Goal: Task Accomplishment & Management: Manage account settings

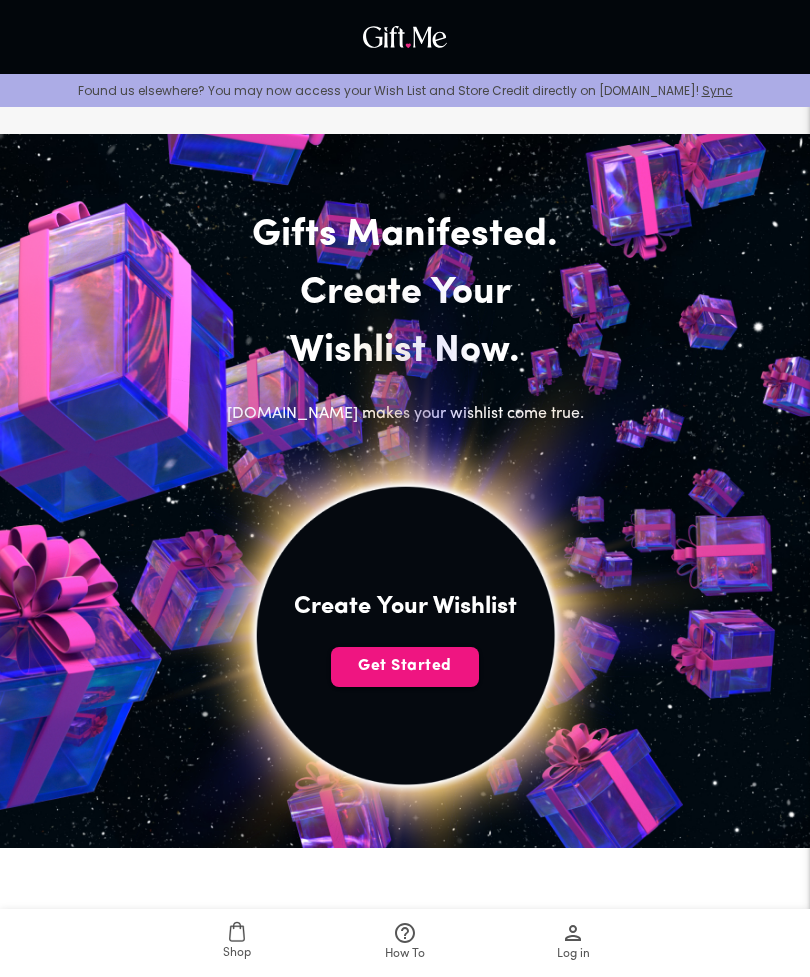
click at [421, 654] on button "Get Started" at bounding box center [405, 667] width 148 height 40
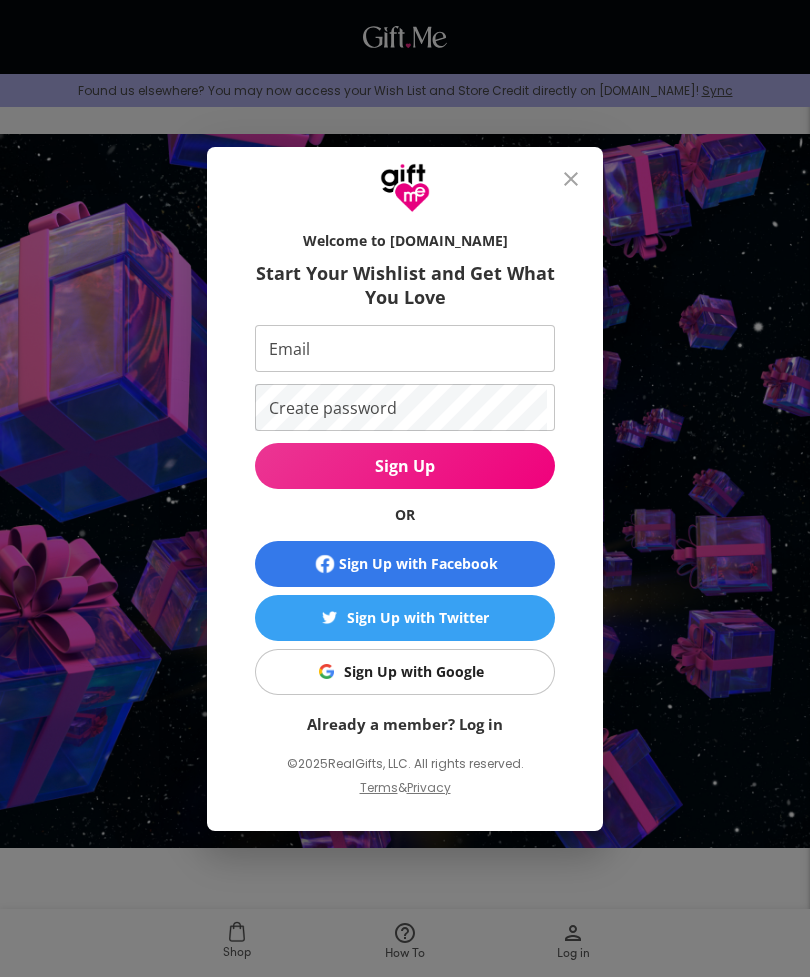
click at [473, 355] on input "Email" at bounding box center [401, 348] width 292 height 47
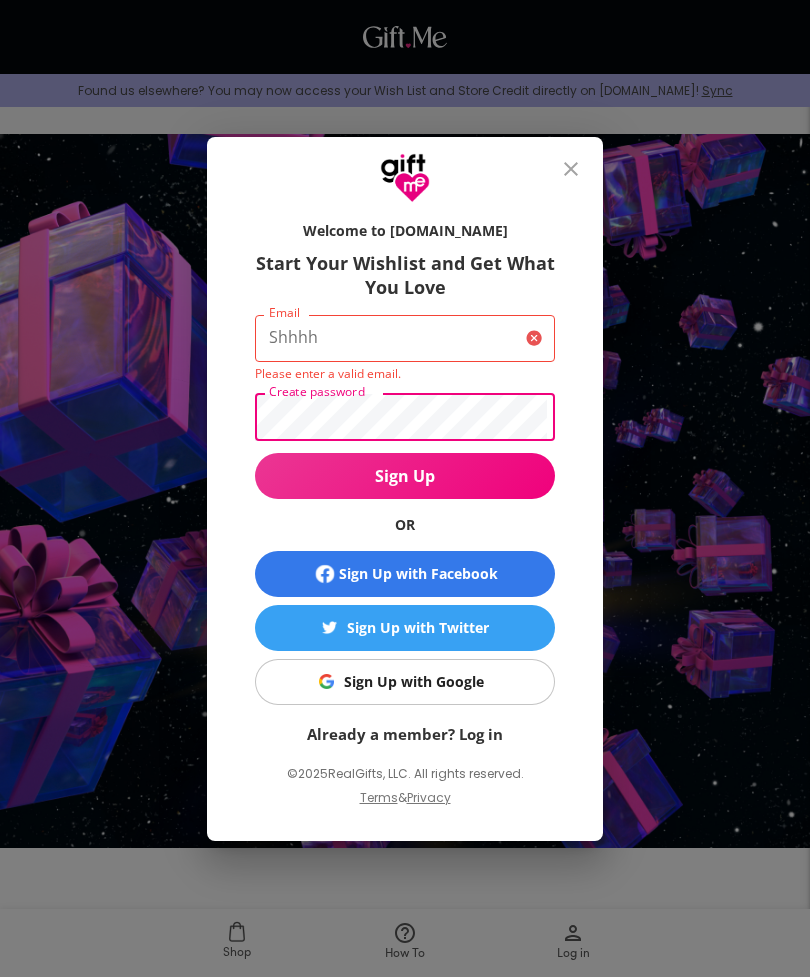
click at [374, 329] on input "Shhhh" at bounding box center [386, 338] width 263 height 47
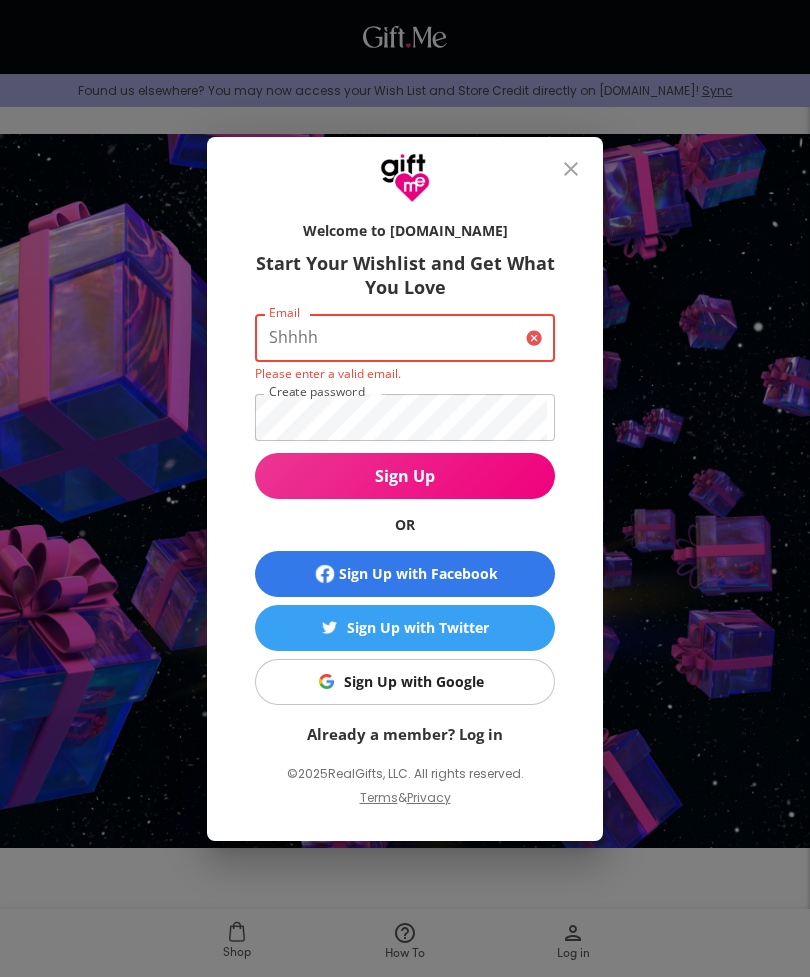
click at [405, 475] on button "Sign Up" at bounding box center [405, 476] width 300 height 46
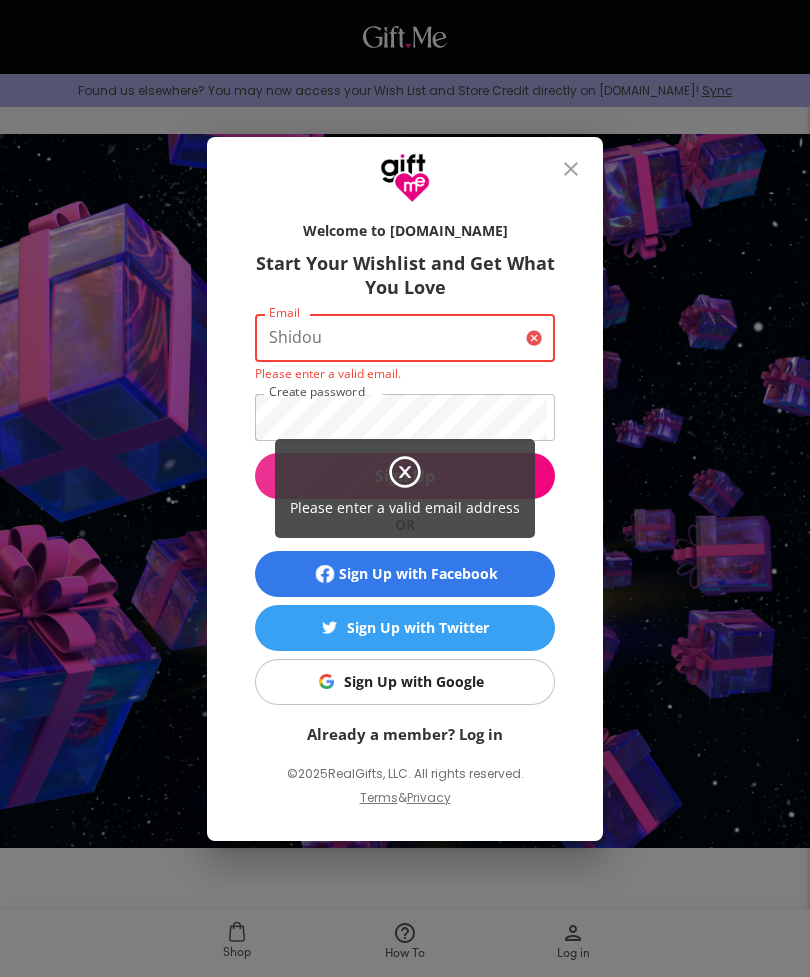
click at [469, 408] on div "Please enter a valid email address" at bounding box center [405, 488] width 810 height 977
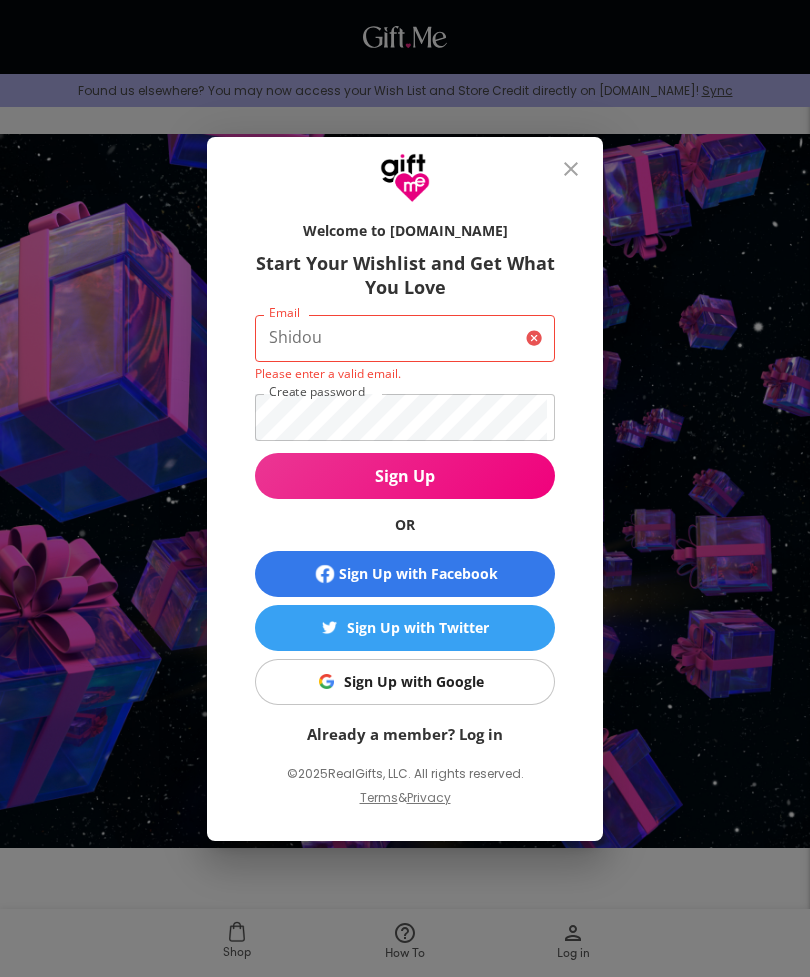
click at [413, 341] on input "Shidou" at bounding box center [386, 338] width 263 height 47
click at [484, 466] on span "Sign Up" at bounding box center [405, 476] width 300 height 22
click at [409, 348] on input "Shidou4543" at bounding box center [386, 338] width 263 height 47
type input "S"
click at [462, 470] on span "Sign Up" at bounding box center [405, 476] width 300 height 22
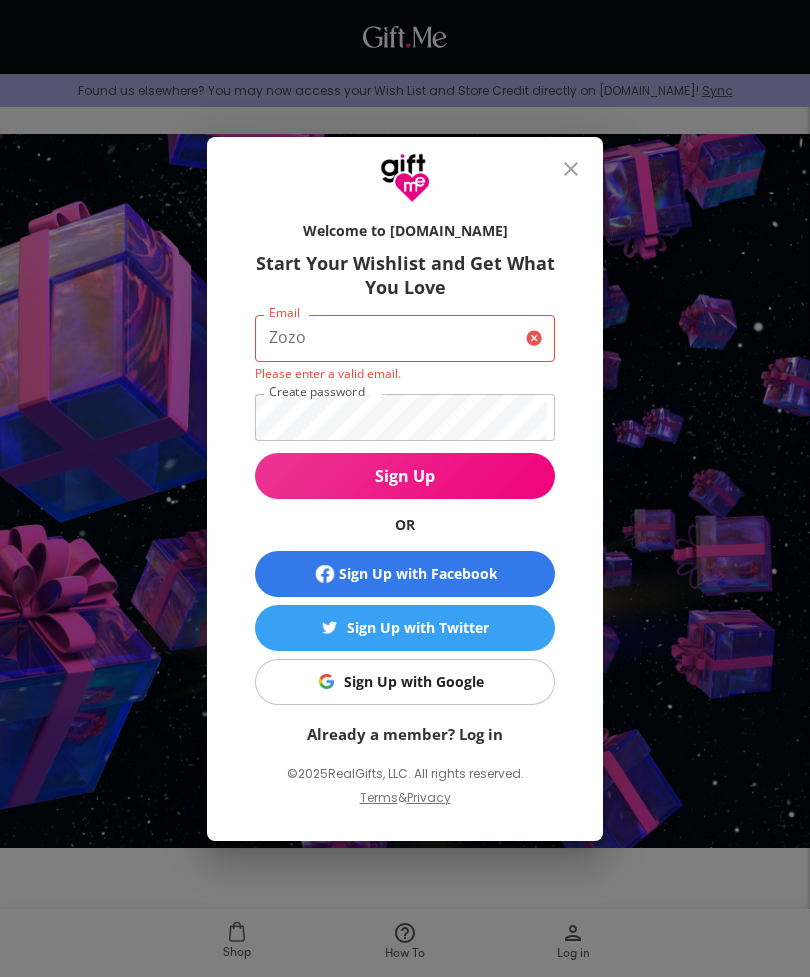
click at [473, 329] on input "Zozo" at bounding box center [386, 338] width 263 height 47
type input "Z"
click at [445, 459] on button "Sign Up" at bounding box center [405, 476] width 300 height 46
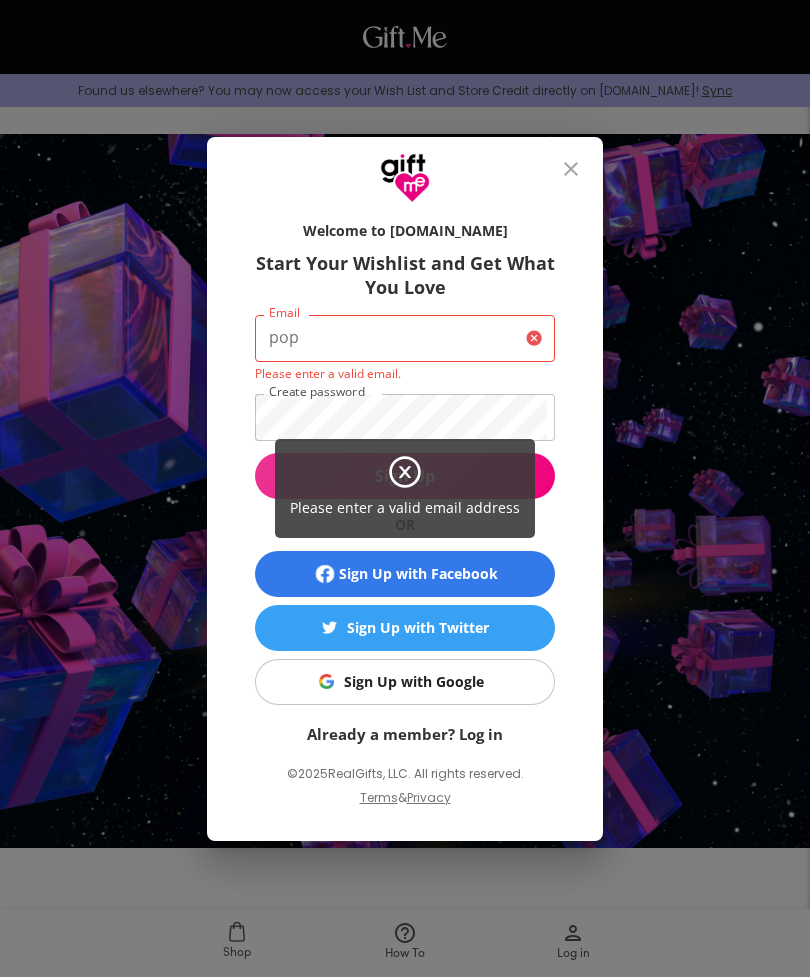
click at [362, 346] on div "Please enter a valid email address" at bounding box center [405, 488] width 810 height 977
click at [391, 351] on div "Please enter a valid email address" at bounding box center [405, 488] width 810 height 977
click at [406, 483] on icon at bounding box center [405, 472] width 36 height 36
click at [410, 473] on icon at bounding box center [405, 472] width 36 height 36
click at [366, 346] on div "Please enter a valid email address" at bounding box center [405, 488] width 810 height 977
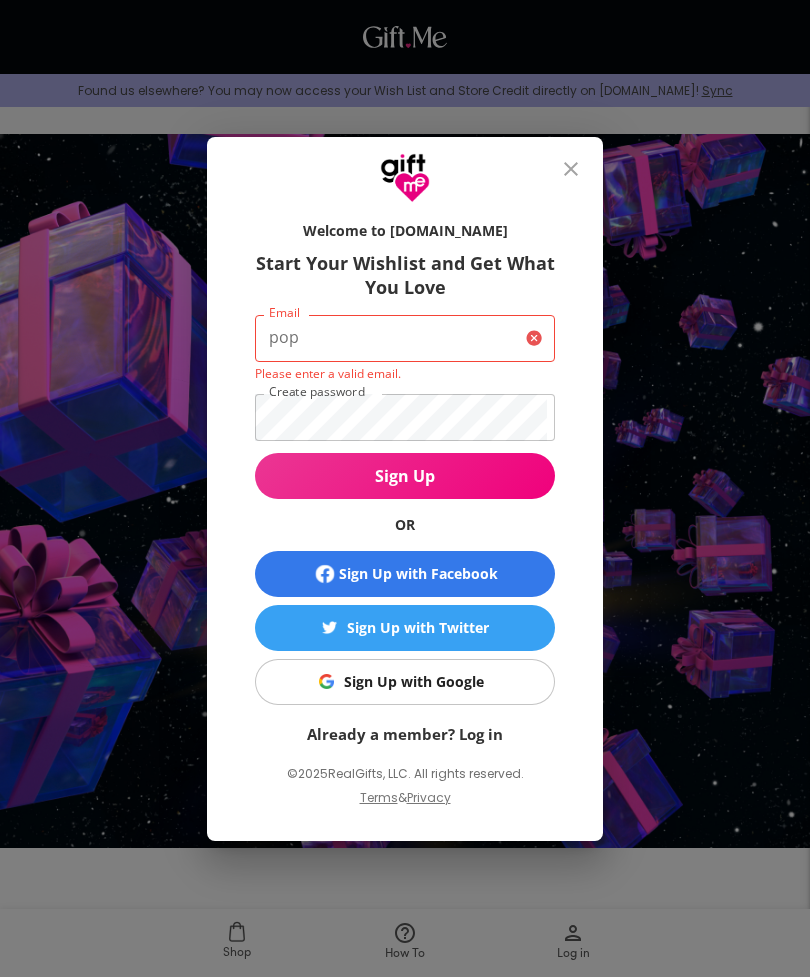
click at [344, 347] on input "pop" at bounding box center [386, 338] width 263 height 47
type input "p"
type input "zainafadi25"
click at [460, 495] on button "Sign Up" at bounding box center [405, 476] width 300 height 46
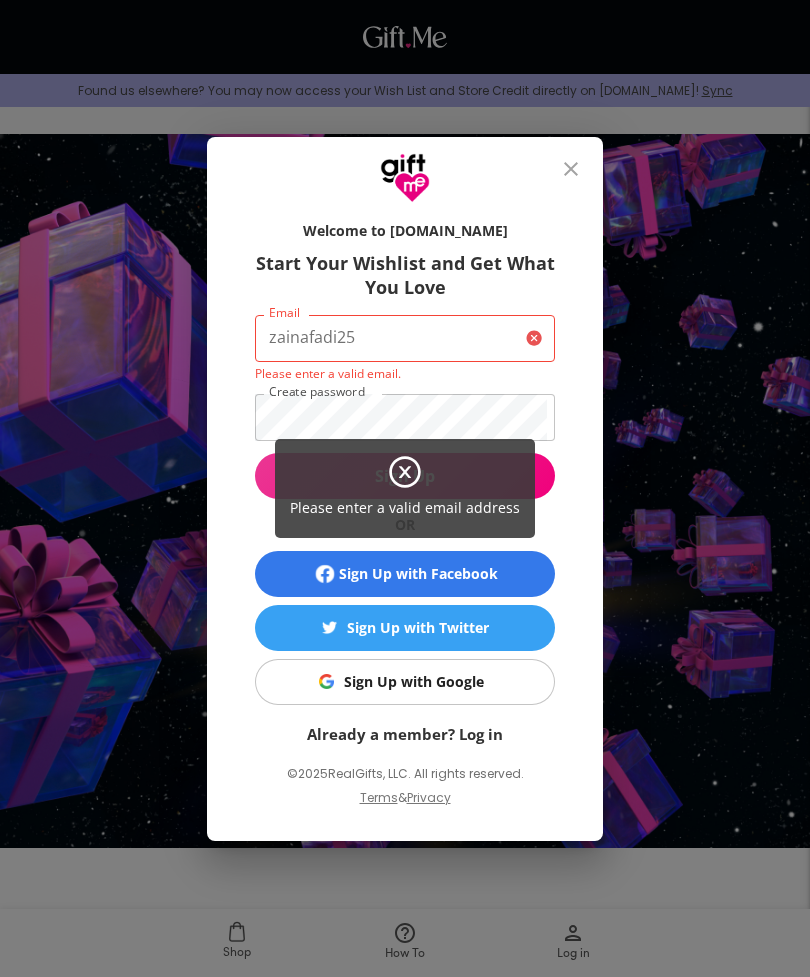
click at [546, 158] on div "Please enter a valid email address" at bounding box center [405, 488] width 810 height 977
click at [576, 173] on div "Please enter a valid email address" at bounding box center [405, 488] width 810 height 977
click at [588, 157] on div "Please enter a valid email address" at bounding box center [405, 488] width 810 height 977
click at [583, 159] on div "Please enter a valid email address" at bounding box center [405, 488] width 810 height 977
click at [625, 353] on div "Please enter a valid email address" at bounding box center [405, 488] width 810 height 977
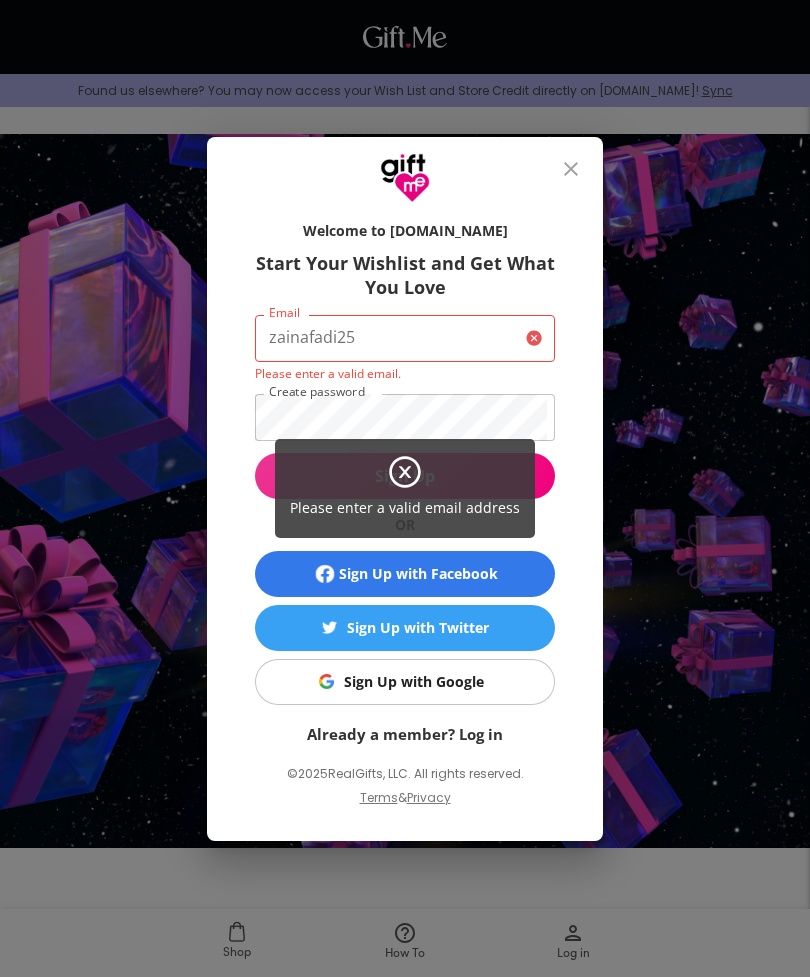
click at [423, 471] on icon at bounding box center [405, 472] width 36 height 36
click at [412, 469] on icon at bounding box center [405, 472] width 36 height 36
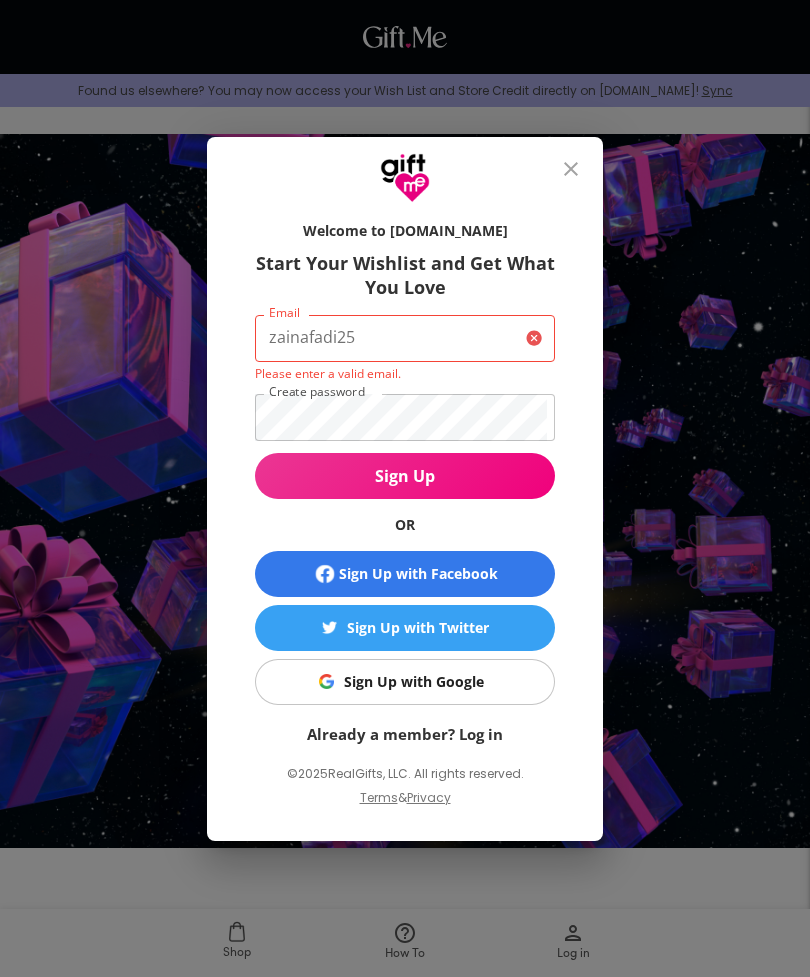
click at [557, 169] on button "close" at bounding box center [571, 169] width 48 height 48
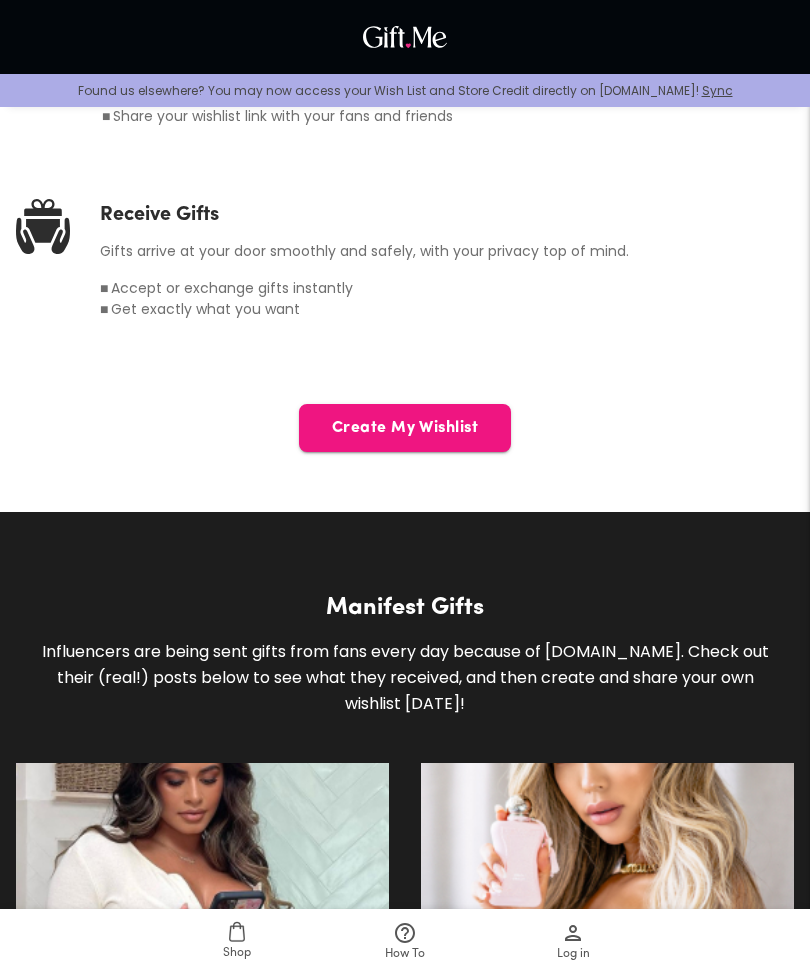
scroll to position [1256, 0]
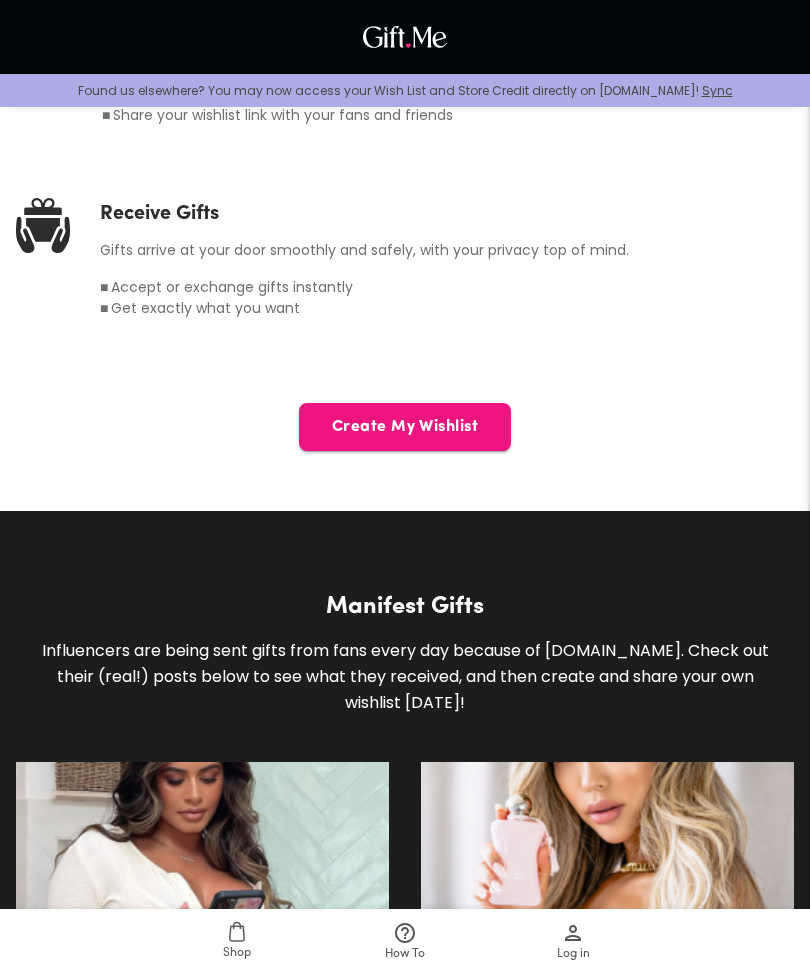
click at [479, 433] on span "Create My Wishlist" at bounding box center [405, 427] width 212 height 22
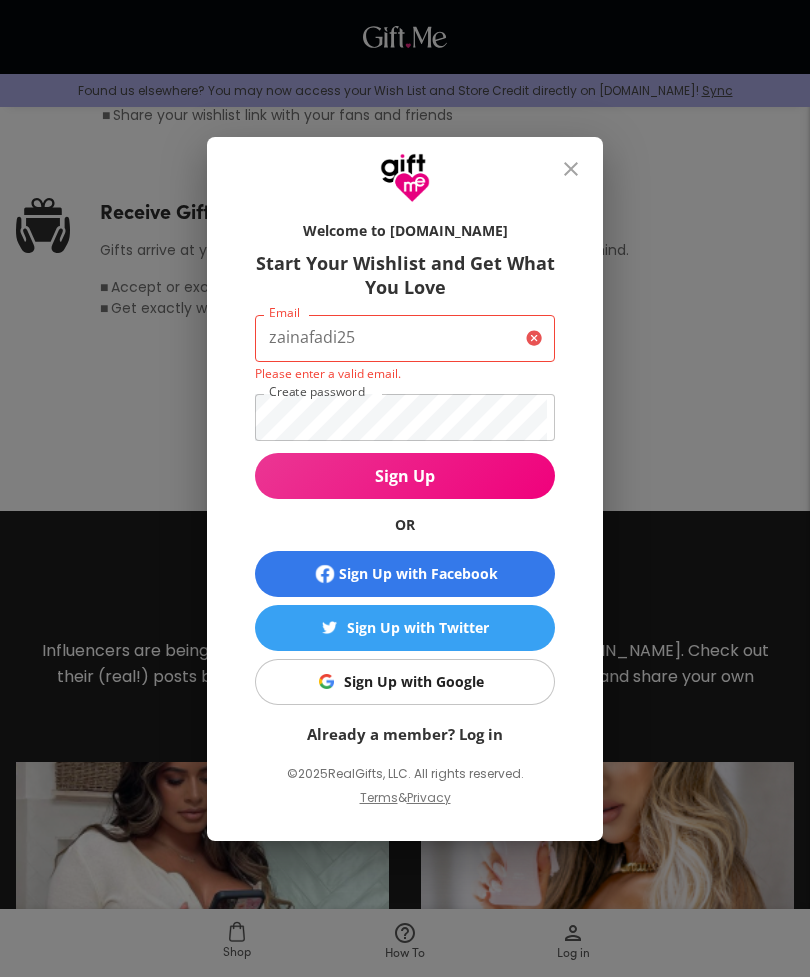
click at [489, 693] on span "Sign Up with Google" at bounding box center [401, 682] width 275 height 22
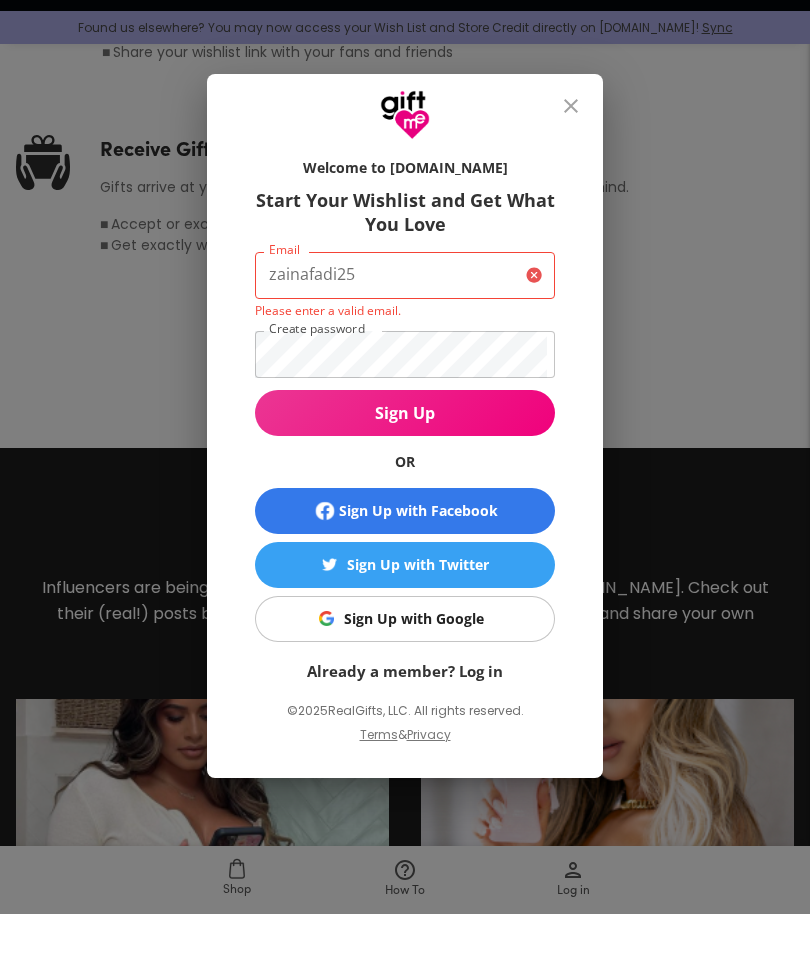
scroll to position [1320, 0]
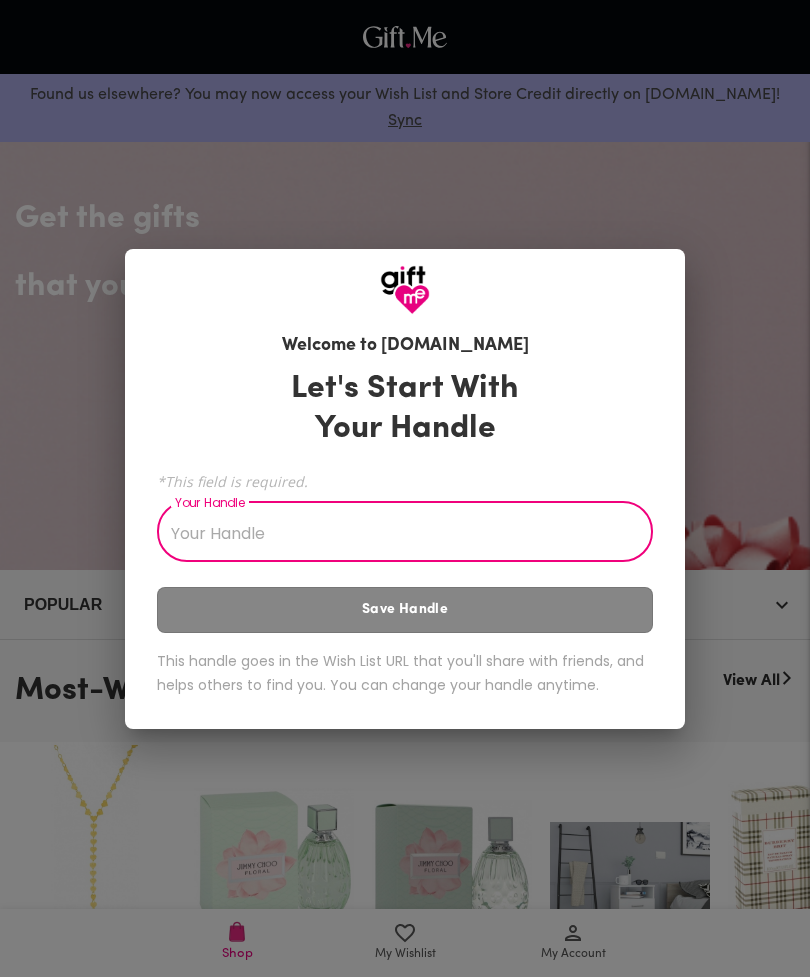
click at [188, 537] on input "Your Handle" at bounding box center [394, 534] width 474 height 56
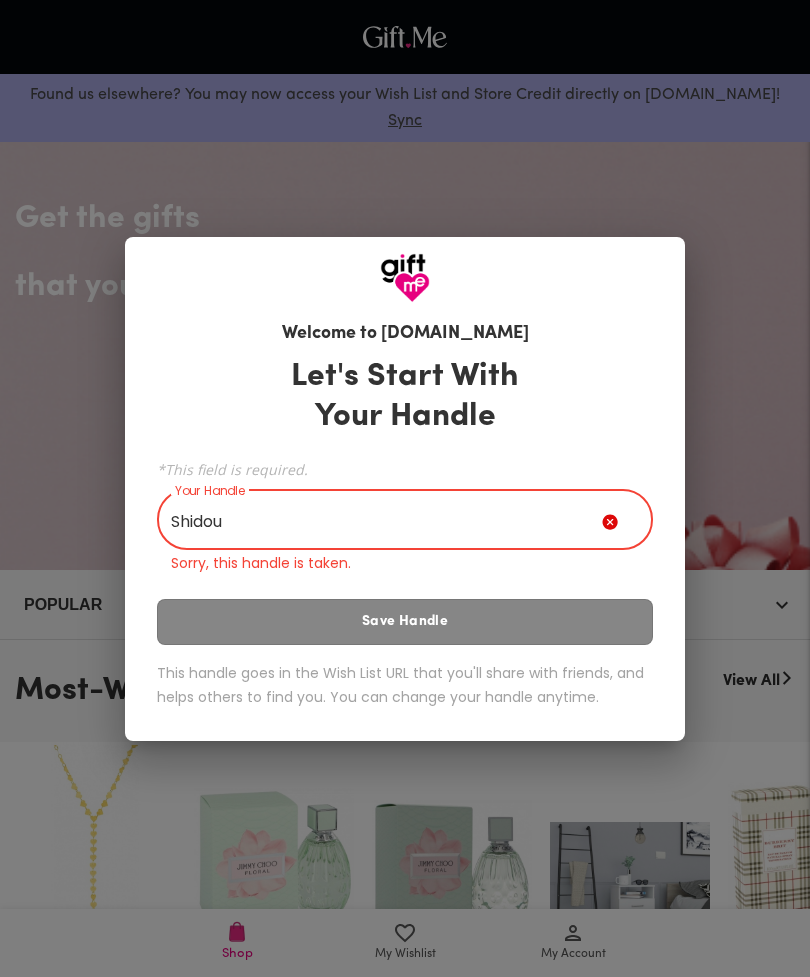
type input "Shidou"
click at [558, 611] on div "Let's Start With Your Handle *This field is required. Your Handle Shidou Your H…" at bounding box center [405, 536] width 496 height 377
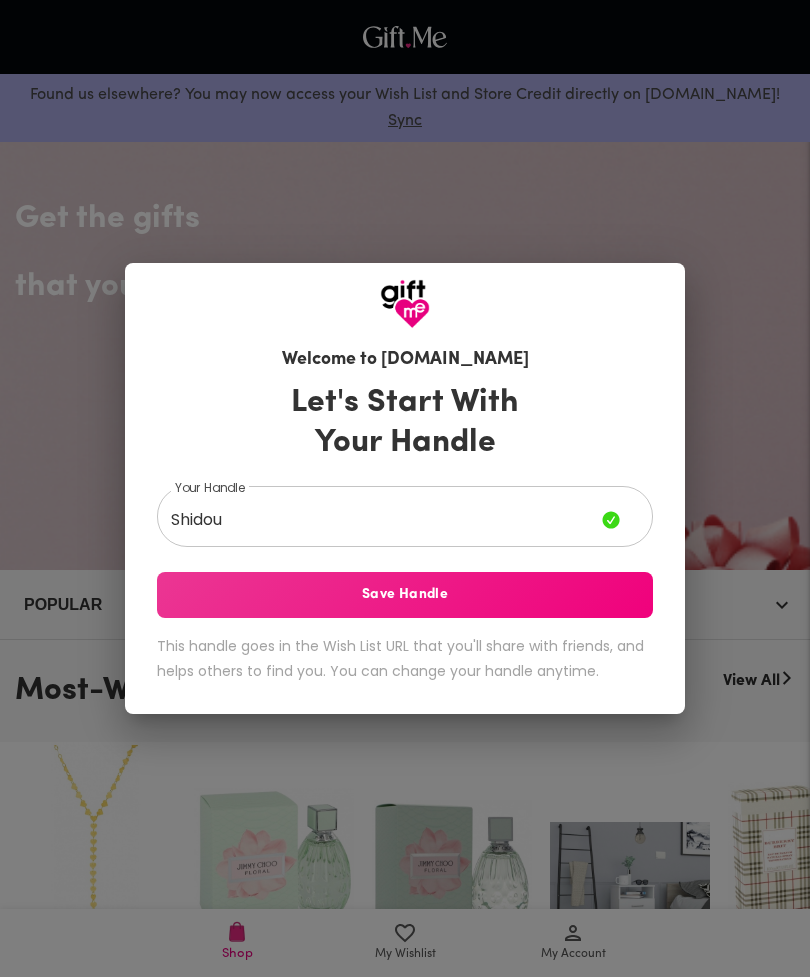
click at [595, 592] on span "Save Handle" at bounding box center [405, 595] width 496 height 22
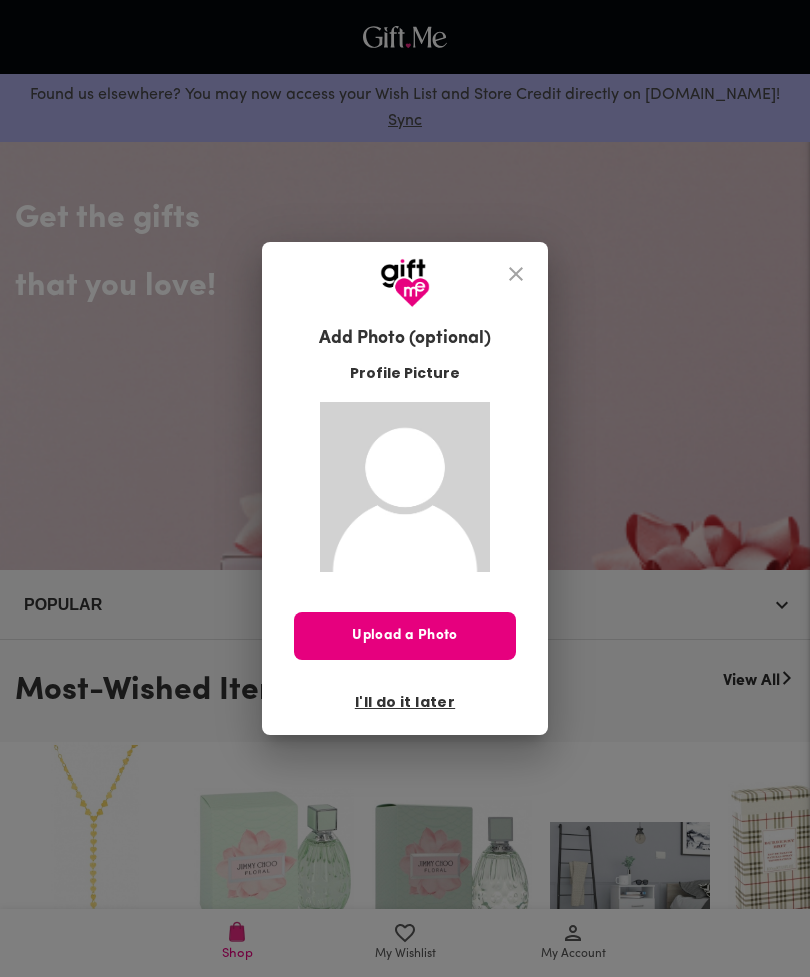
click at [470, 568] on img at bounding box center [405, 487] width 170 height 170
click at [467, 566] on img at bounding box center [405, 487] width 170 height 170
click at [468, 635] on span "Upload a Photo" at bounding box center [405, 636] width 222 height 22
click at [433, 614] on button "Upload a Photo" at bounding box center [405, 636] width 222 height 48
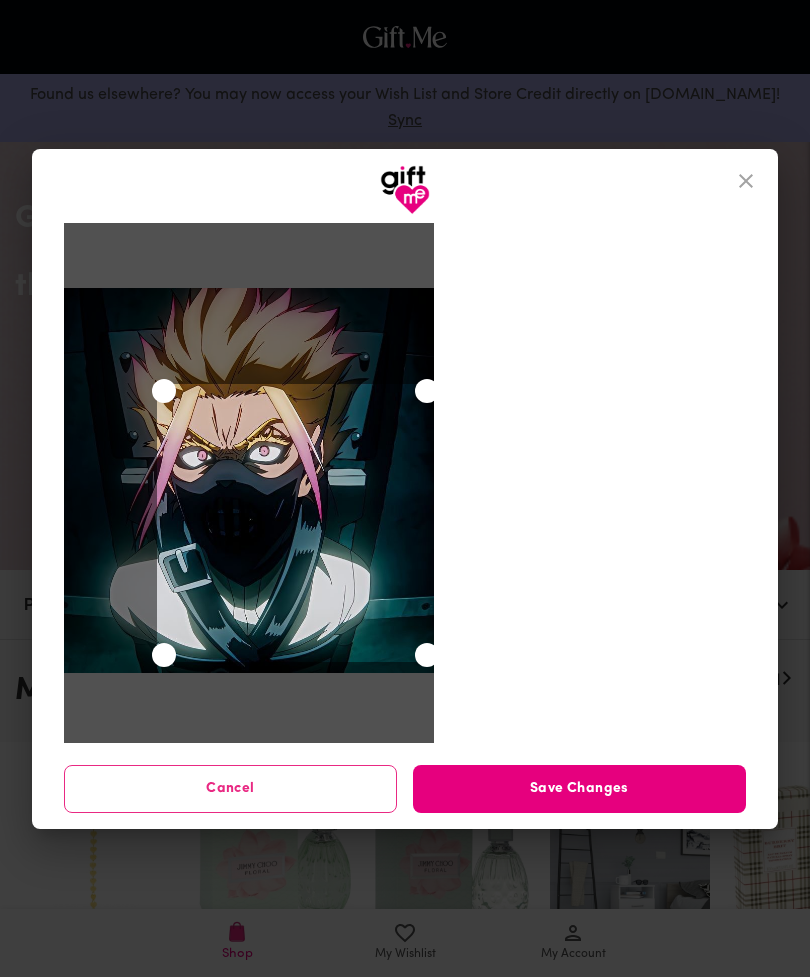
click at [638, 773] on button "Save Changes" at bounding box center [579, 789] width 333 height 48
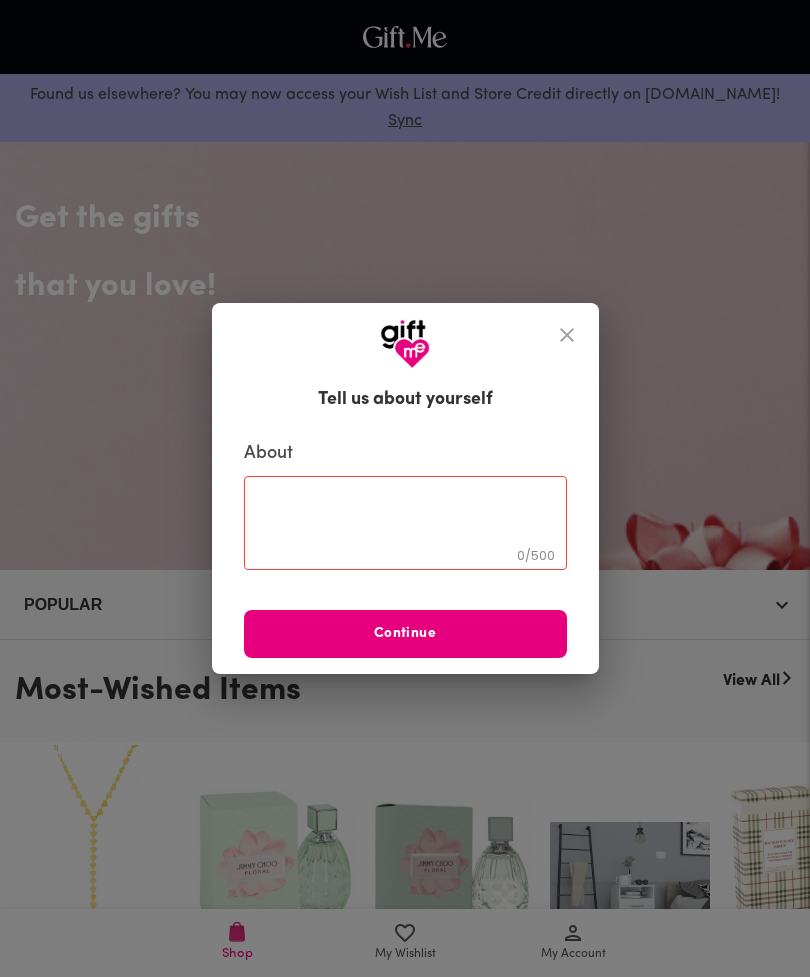
click at [510, 523] on textarea at bounding box center [405, 522] width 295 height 57
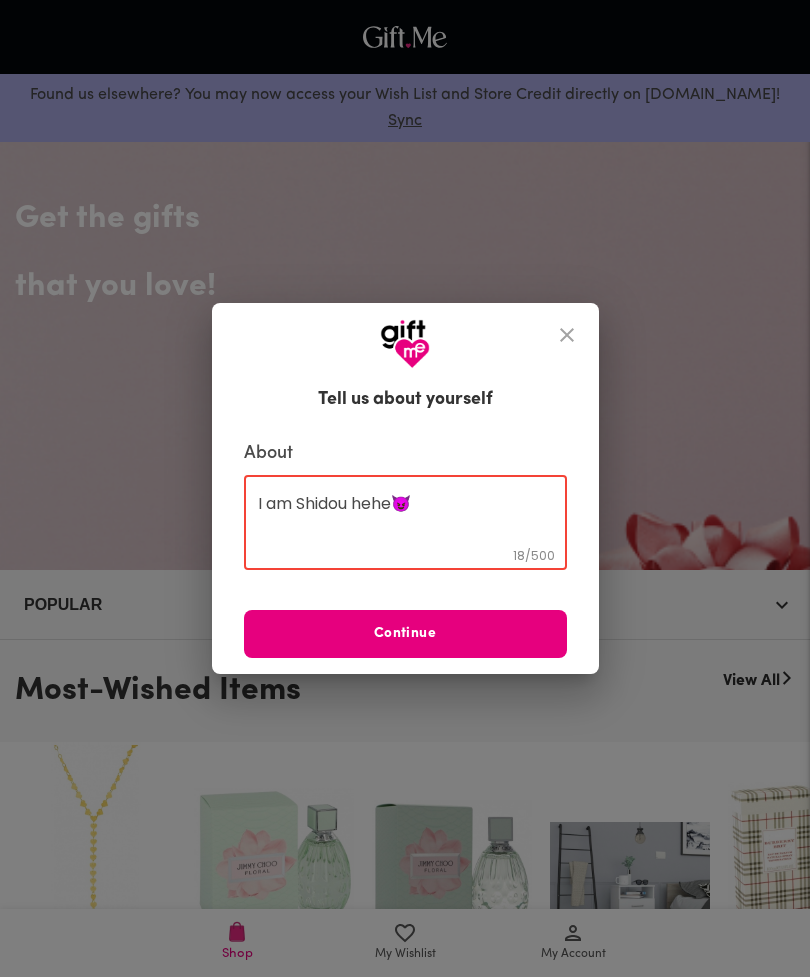
click at [535, 527] on textarea "I am Shidou hehe😈" at bounding box center [405, 522] width 295 height 57
type textarea "I am Shidou hehe😈"
click at [522, 620] on button "Continue" at bounding box center [405, 634] width 323 height 48
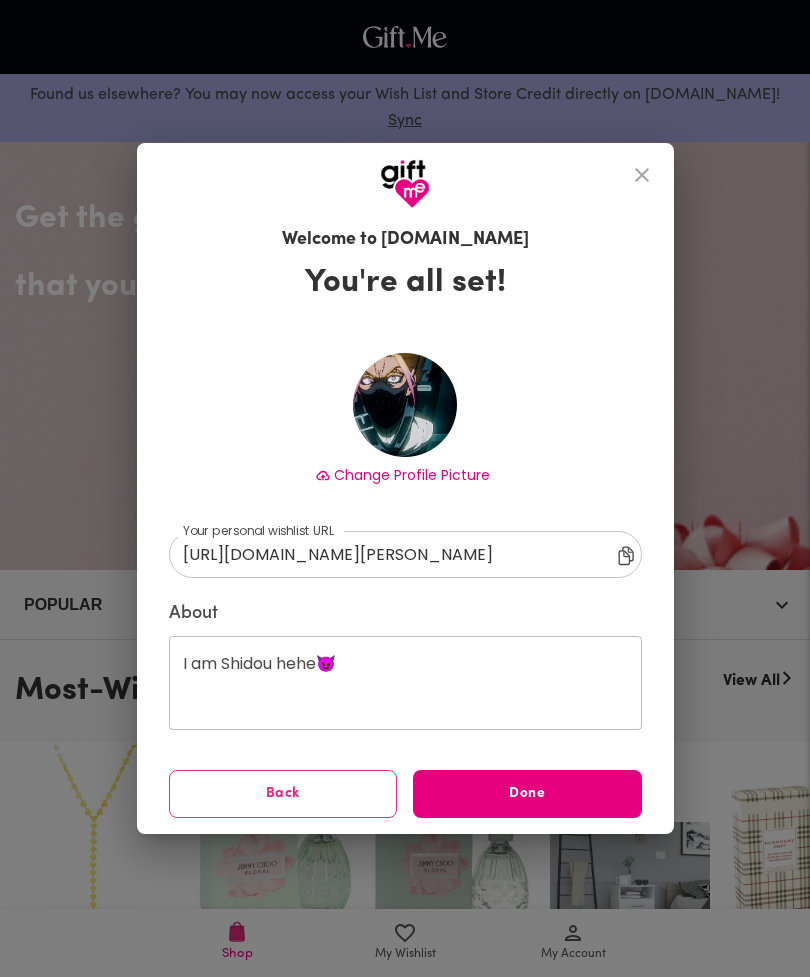
click at [411, 409] on img at bounding box center [405, 405] width 104 height 104
click at [450, 483] on span "Change Profile Picture" at bounding box center [412, 475] width 156 height 20
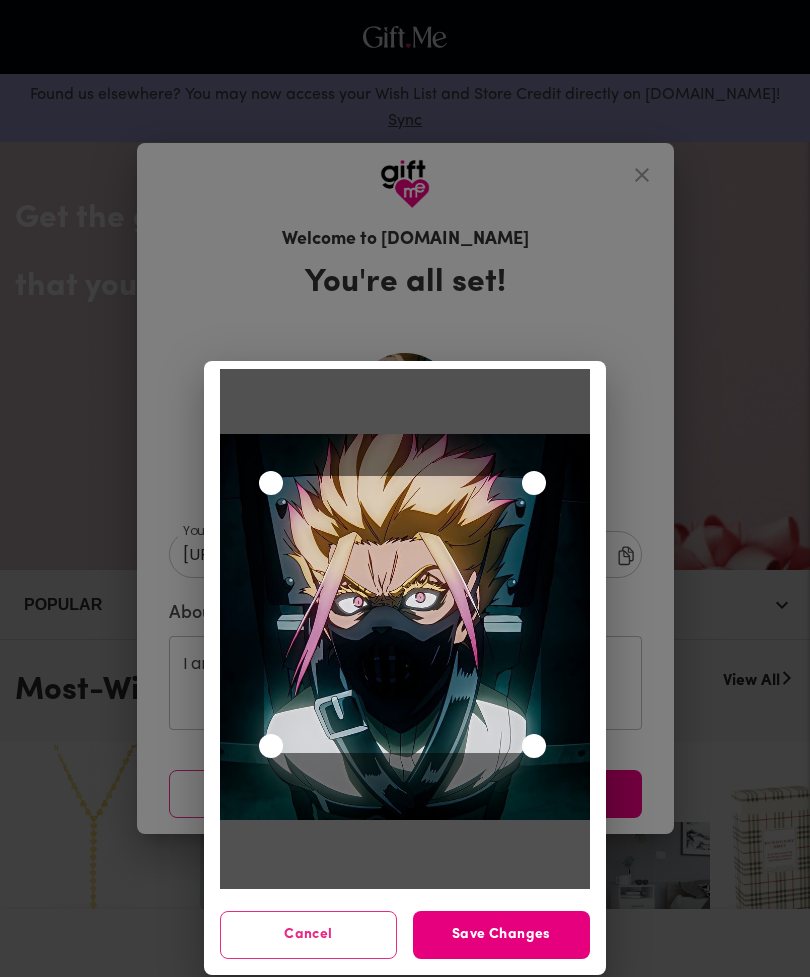
click at [499, 927] on span "Save Changes" at bounding box center [501, 935] width 177 height 22
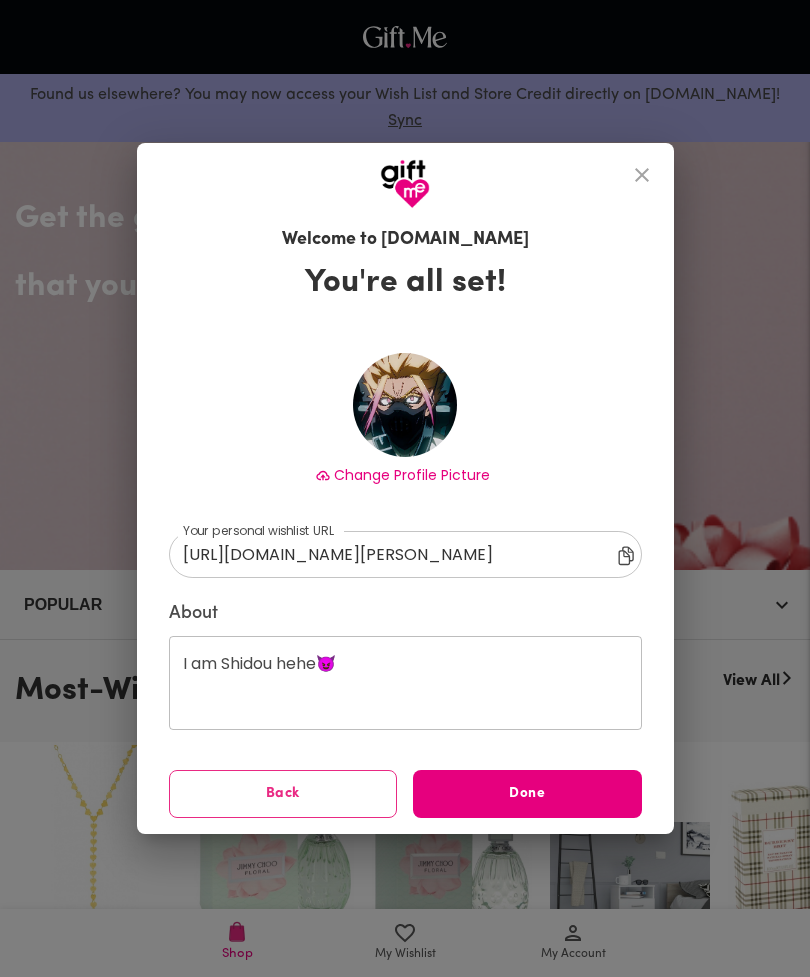
click at [556, 794] on span "Done" at bounding box center [527, 794] width 229 height 22
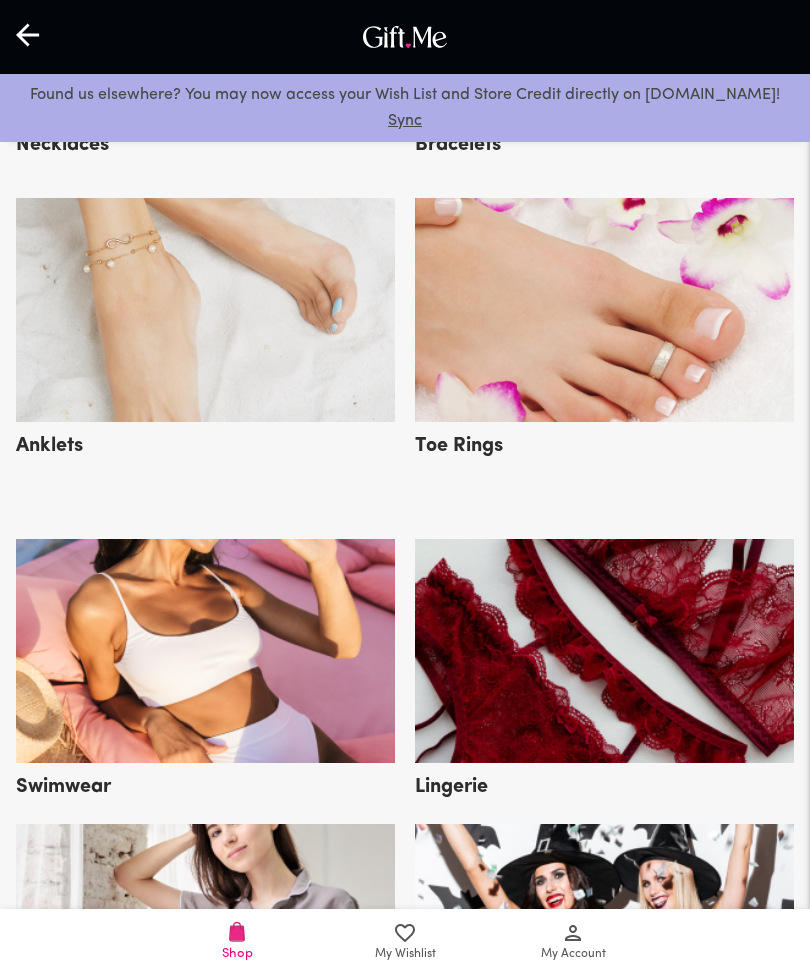
scroll to position [3356, 0]
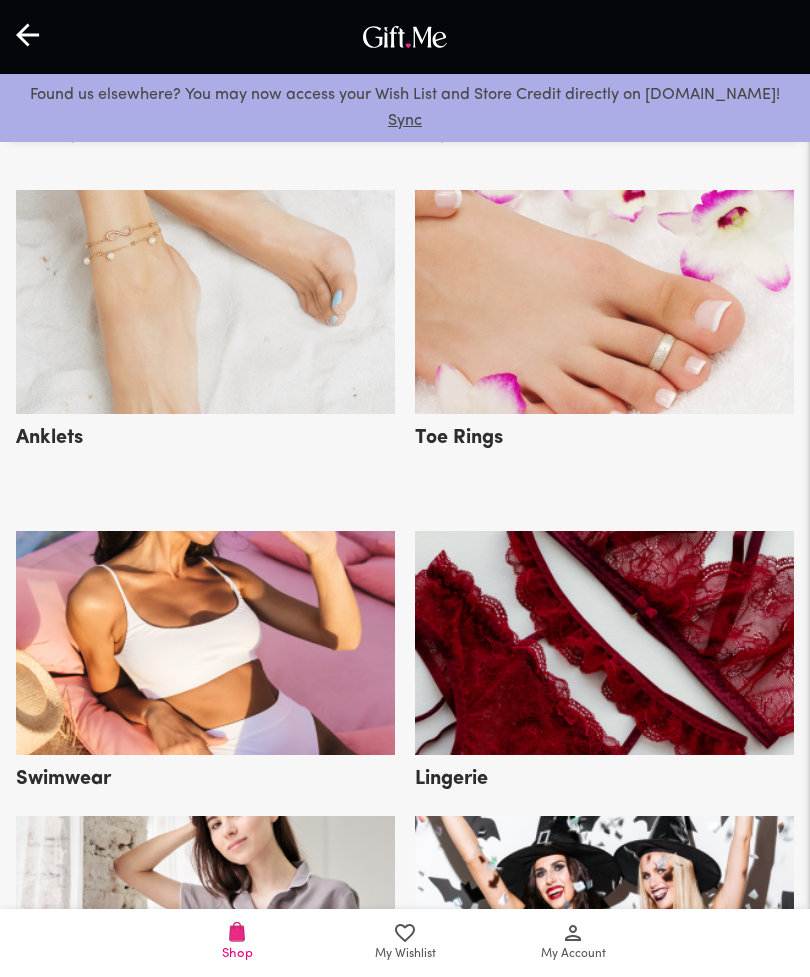
click at [585, 964] on span "My Account" at bounding box center [573, 954] width 65 height 19
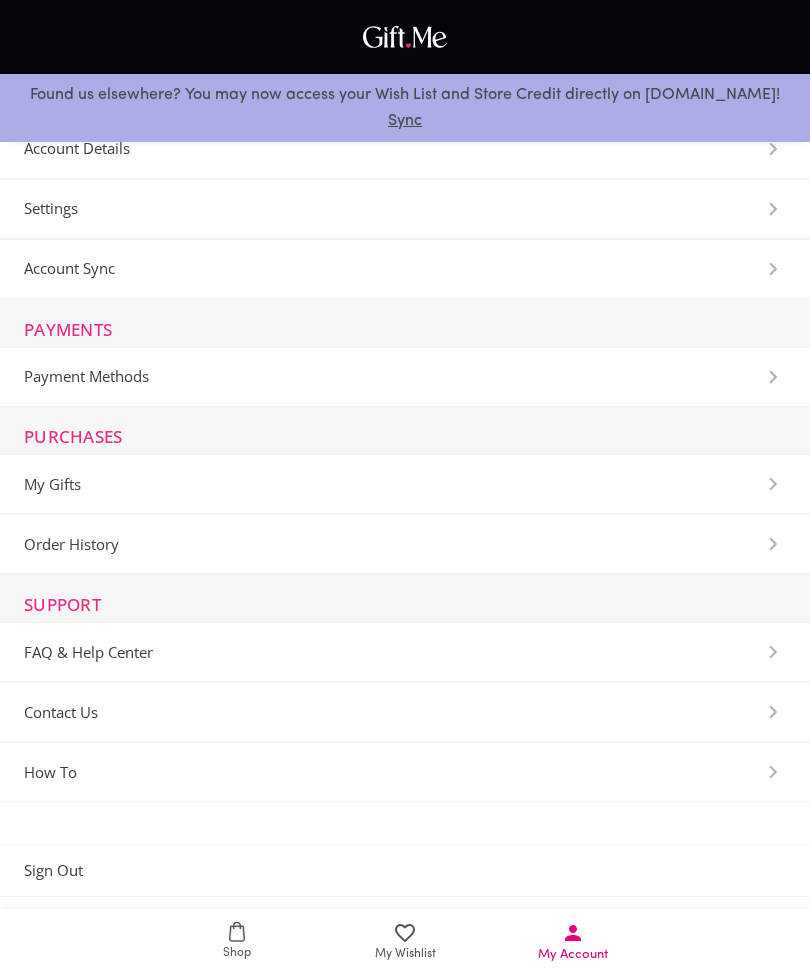
click at [436, 964] on span "My Wishlist" at bounding box center [405, 942] width 144 height 43
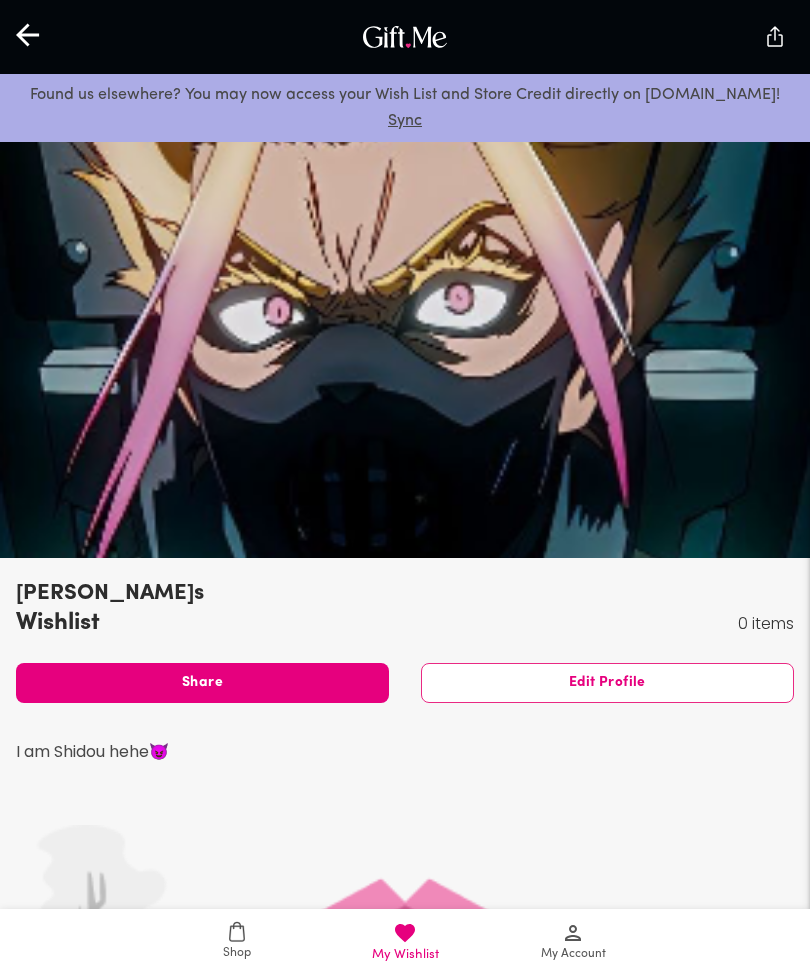
click at [101, 498] on div at bounding box center [405, 345] width 810 height 425
click at [88, 456] on div at bounding box center [405, 345] width 810 height 425
click at [88, 436] on div at bounding box center [405, 345] width 810 height 425
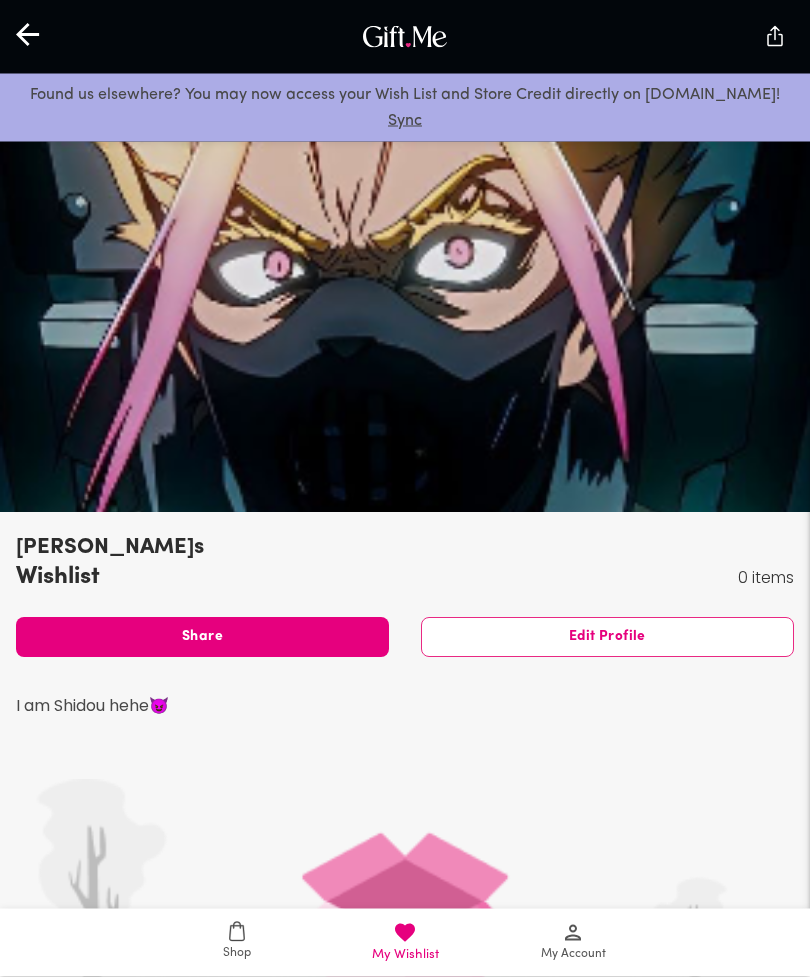
scroll to position [47, 0]
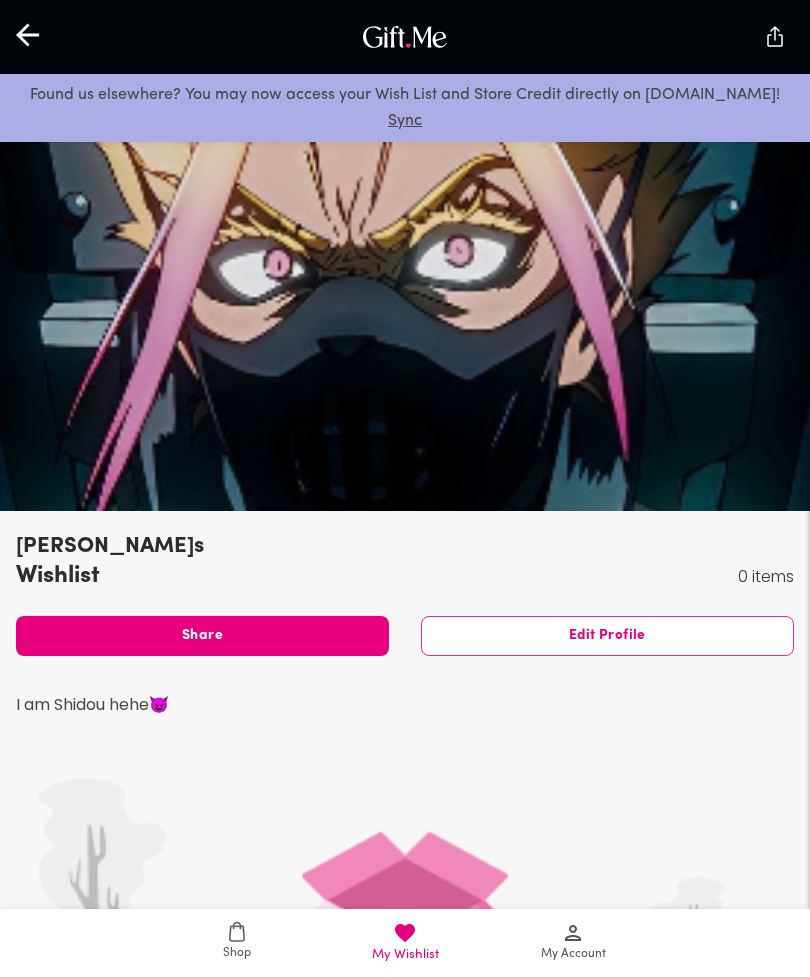
click at [674, 635] on span "Edit Profile" at bounding box center [607, 636] width 371 height 22
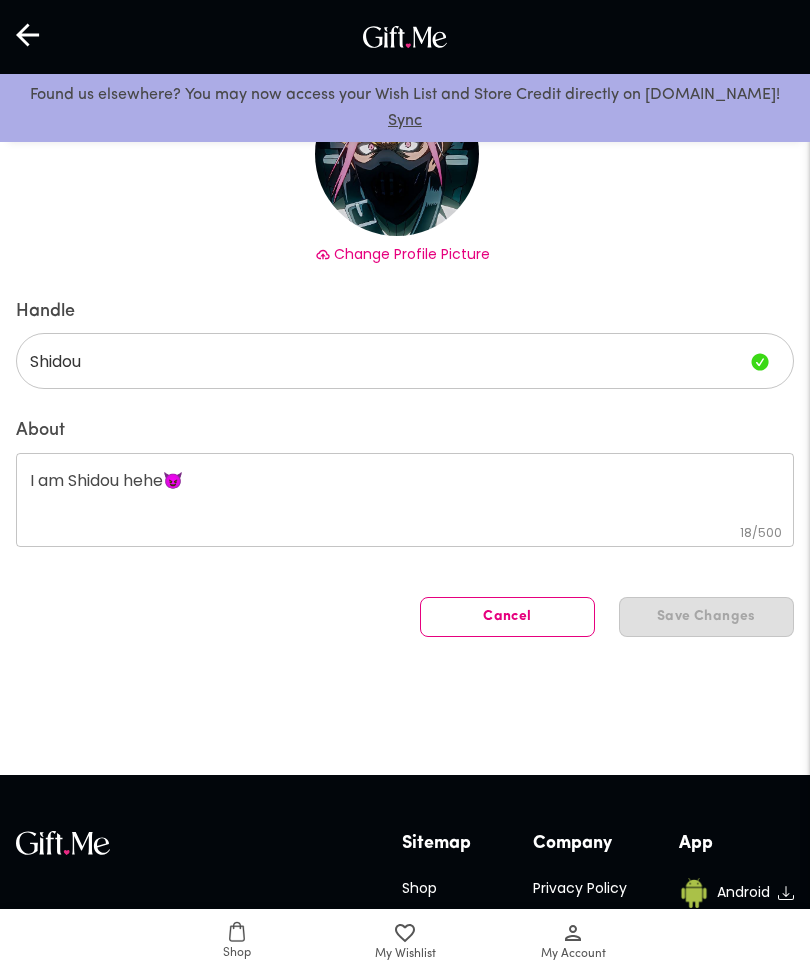
scroll to position [222, 0]
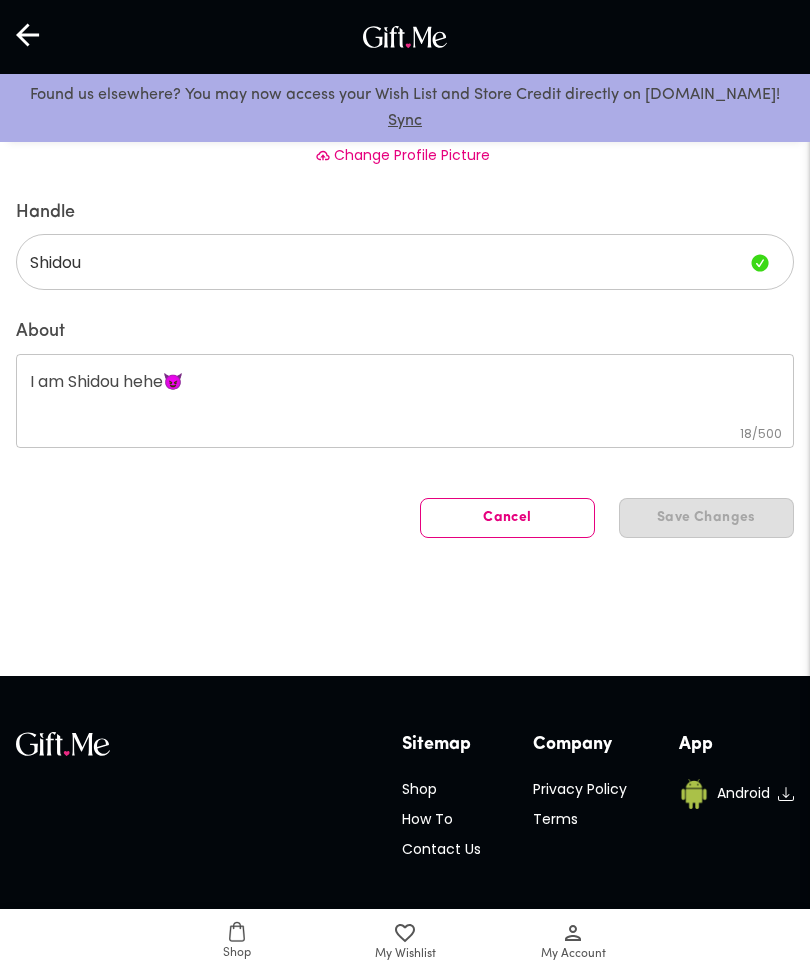
click at [203, 381] on textarea "I am Shidou hehe😈" at bounding box center [405, 400] width 750 height 57
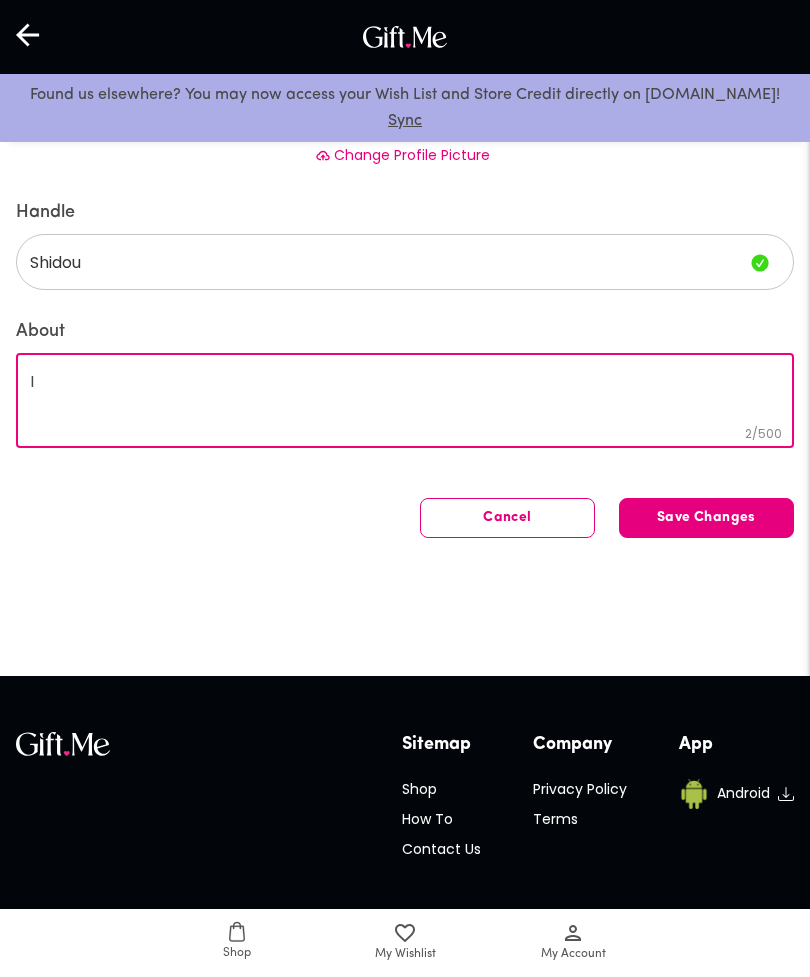
type textarea "I"
click at [435, 393] on textarea "About" at bounding box center [405, 400] width 750 height 57
type textarea "ا"
type textarea "دانا انتي احلى بست شفته بحياتي و احمر وحده🫦فديتتتتت بستي المهم شيدو و ايكو عمك"
click at [722, 536] on button "Save Changes" at bounding box center [706, 518] width 175 height 40
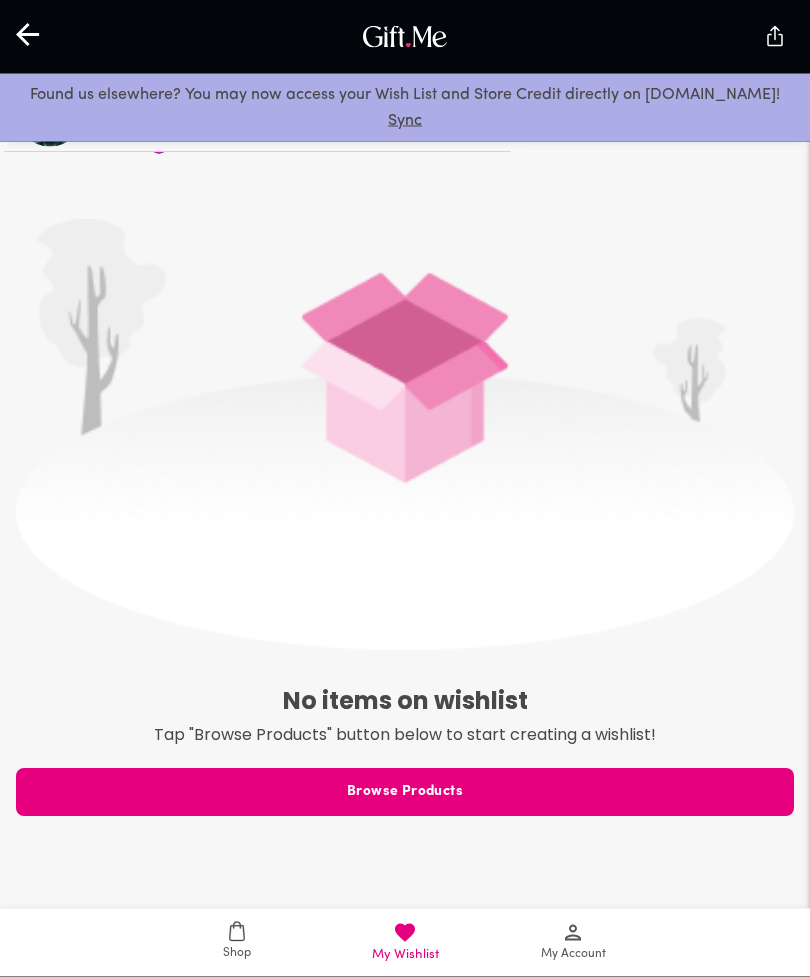
scroll to position [606, 0]
click at [535, 798] on span "Browse Products" at bounding box center [405, 792] width 778 height 22
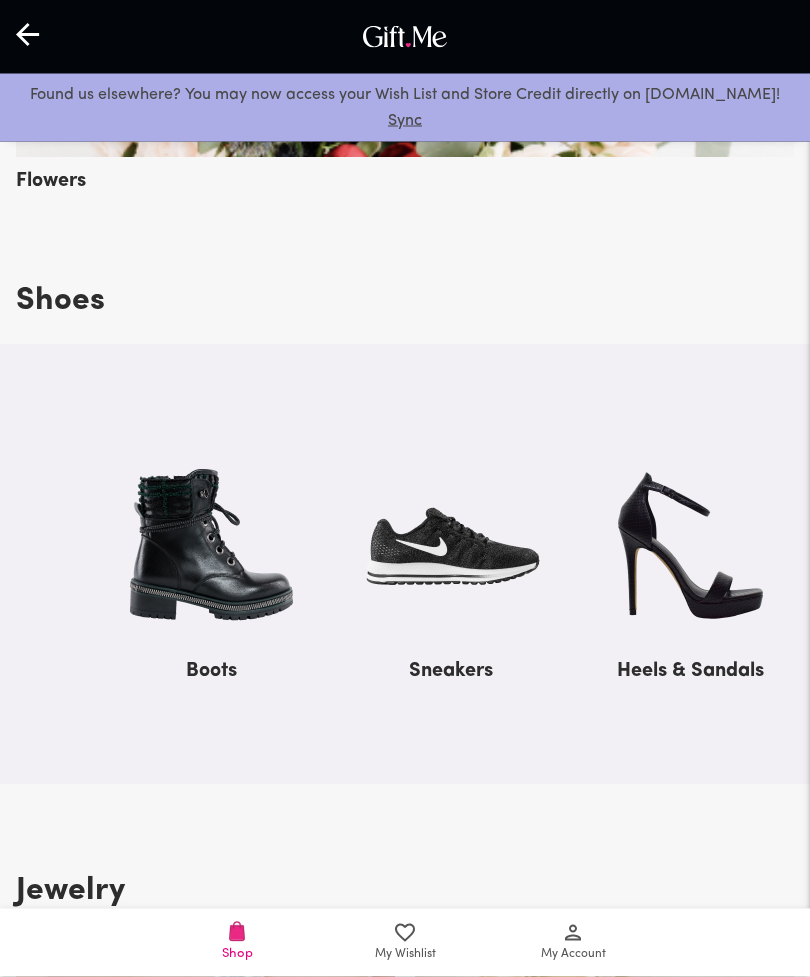
click at [584, 945] on icon at bounding box center [573, 933] width 24 height 24
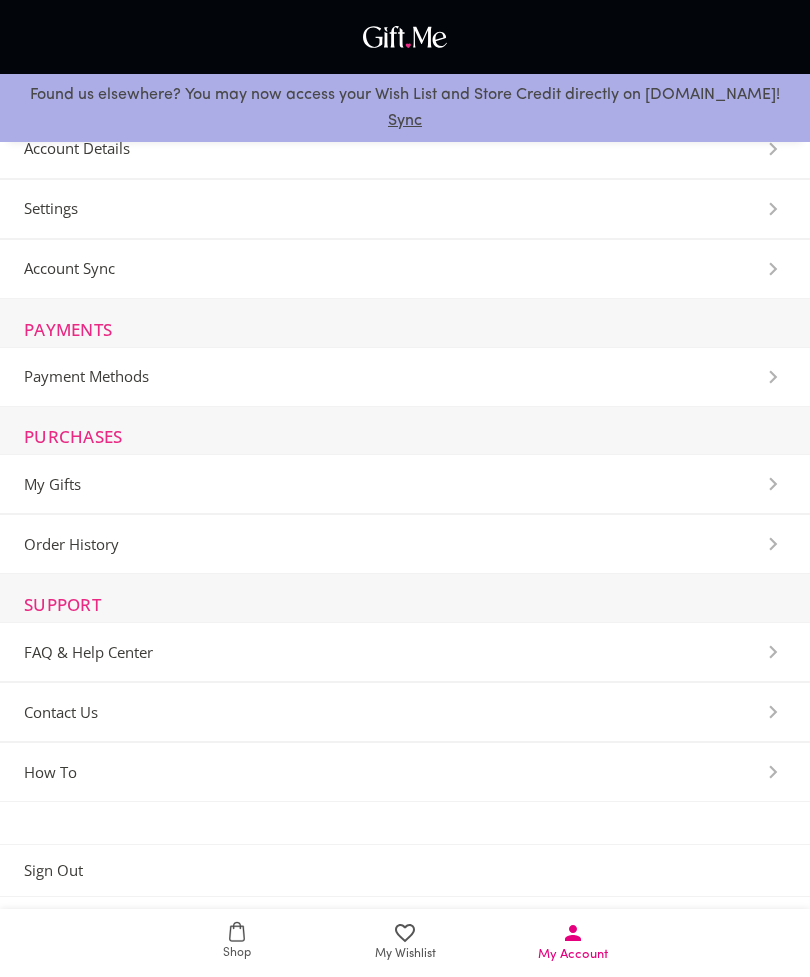
click at [415, 945] on icon at bounding box center [405, 933] width 24 height 24
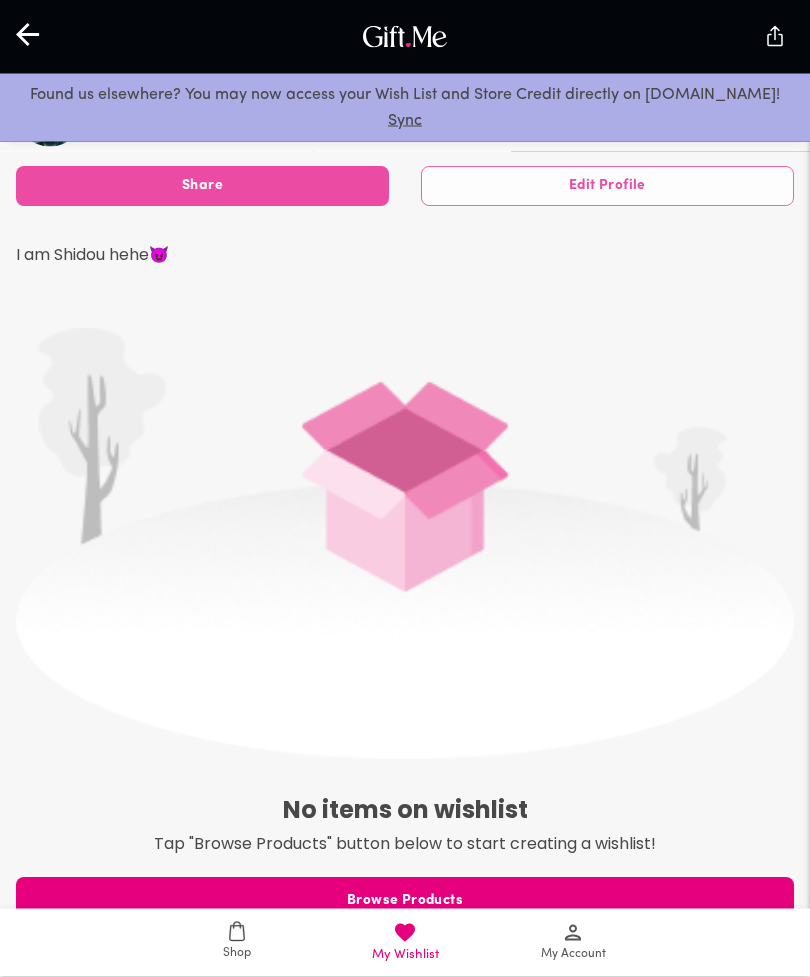
click at [117, 180] on span "Share" at bounding box center [202, 187] width 373 height 22
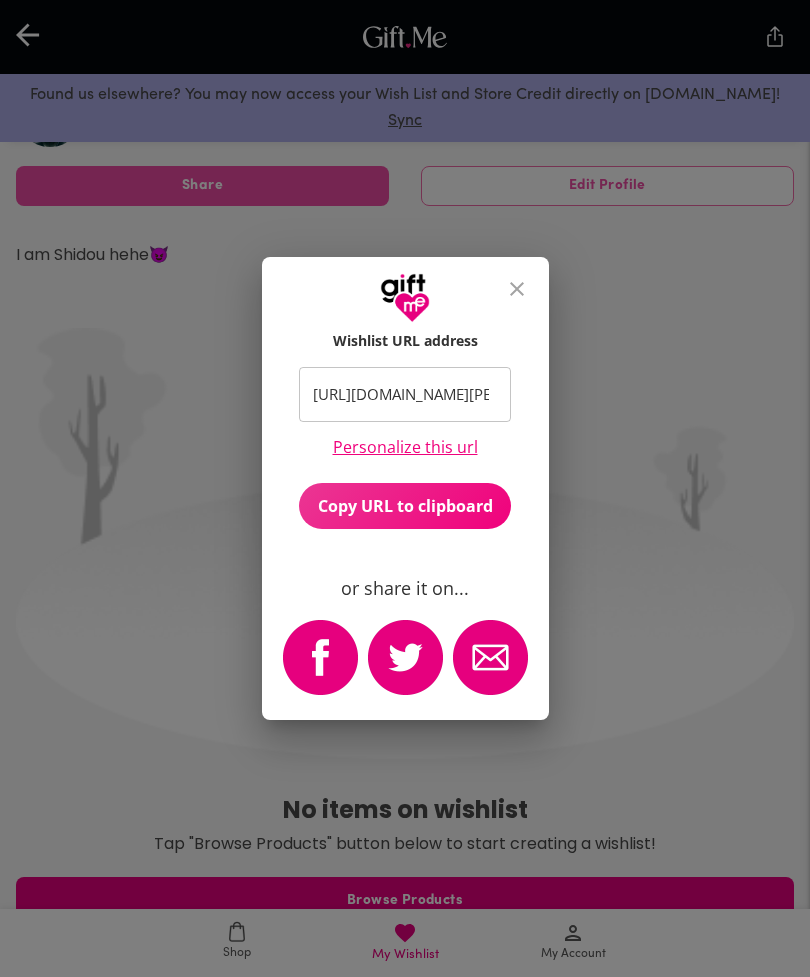
click at [481, 510] on span "Copy URL to clipboard" at bounding box center [405, 506] width 212 height 22
click at [566, 597] on div "Copied to clipboard." at bounding box center [405, 488] width 810 height 977
click at [503, 652] on img "email" at bounding box center [490, 657] width 75 height 75
click at [454, 577] on p "or share it on..." at bounding box center [405, 588] width 128 height 22
click at [445, 615] on button "twitter" at bounding box center [405, 659] width 85 height 89
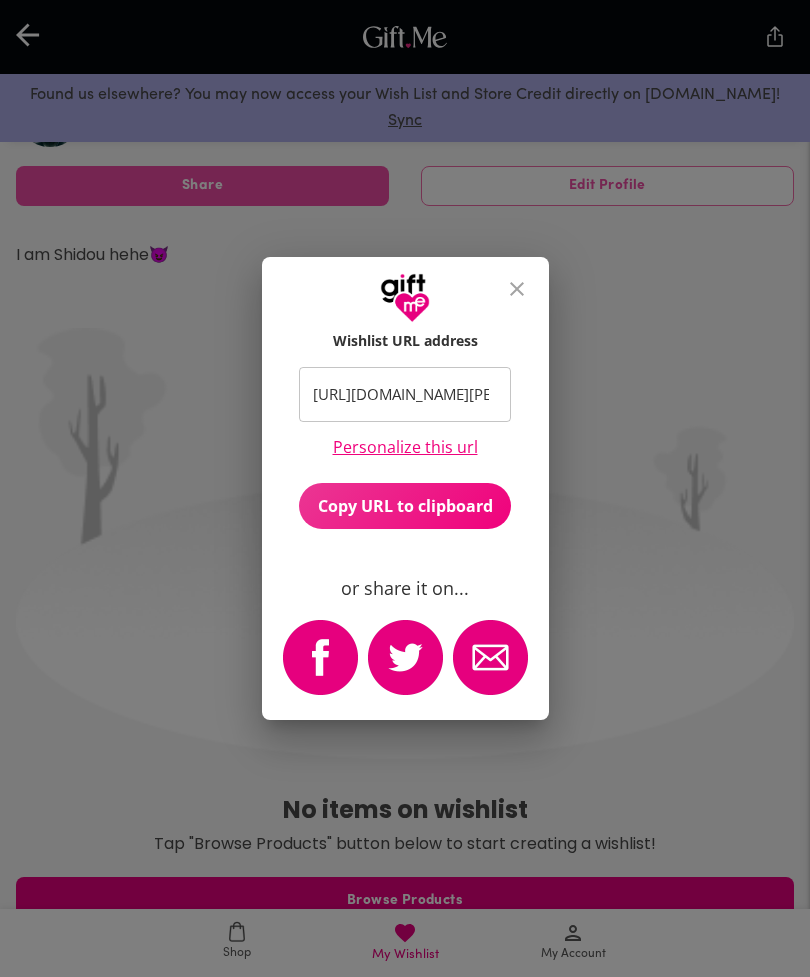
click at [473, 439] on link "Personalize this url" at bounding box center [405, 447] width 145 height 19
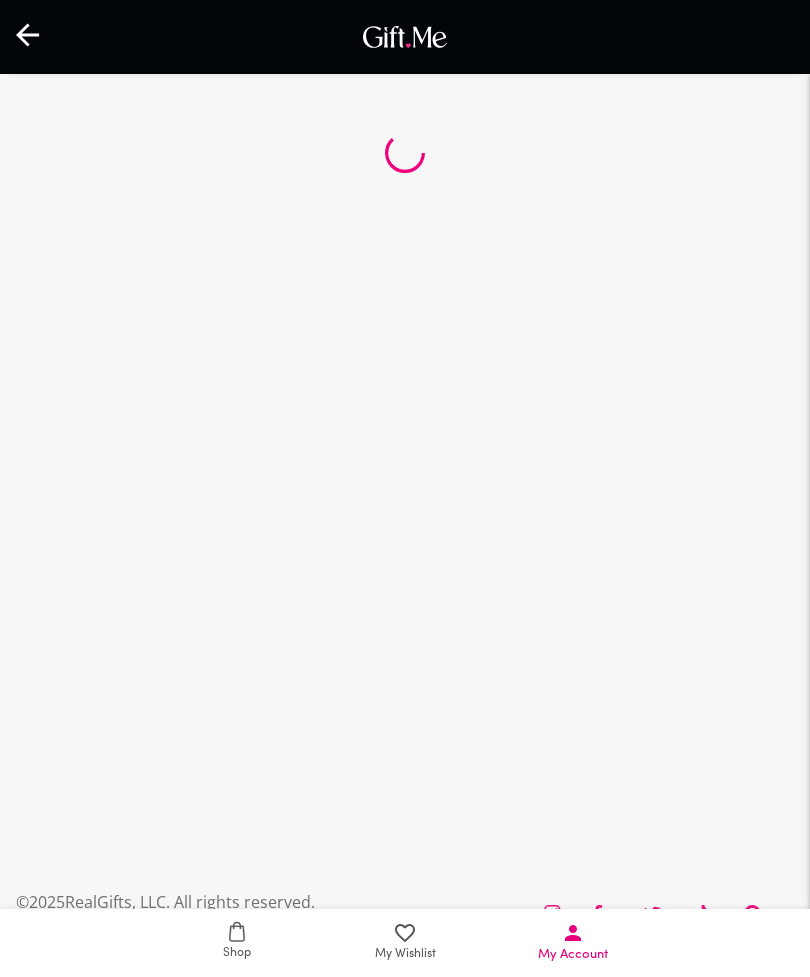
scroll to position [93, 0]
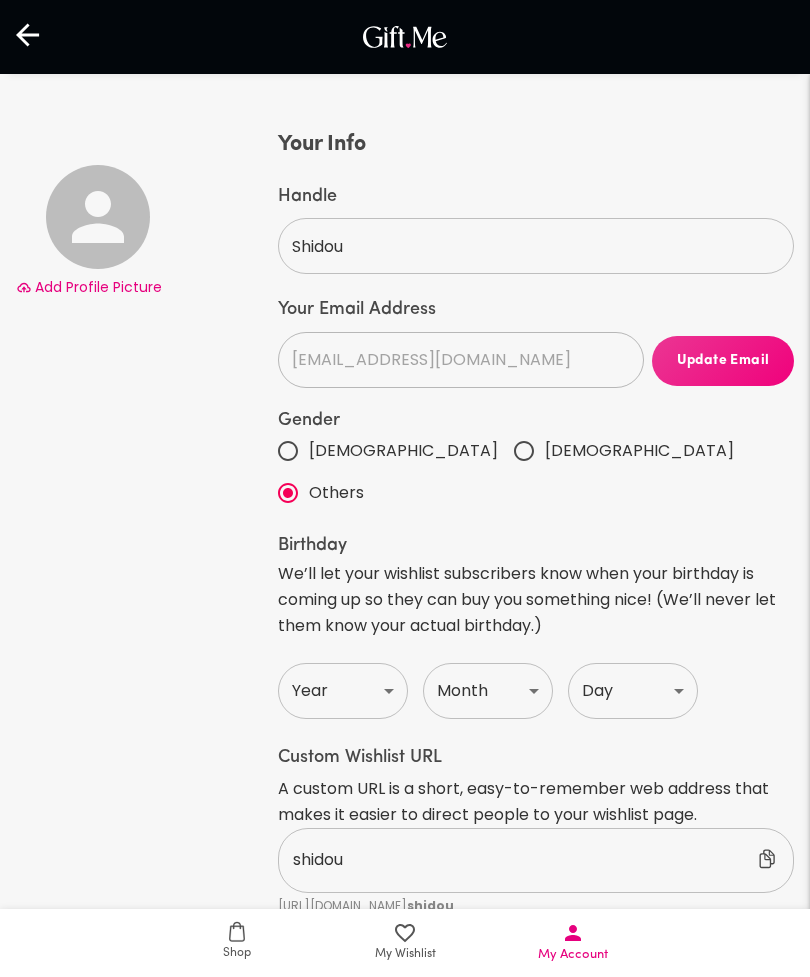
select select "US"
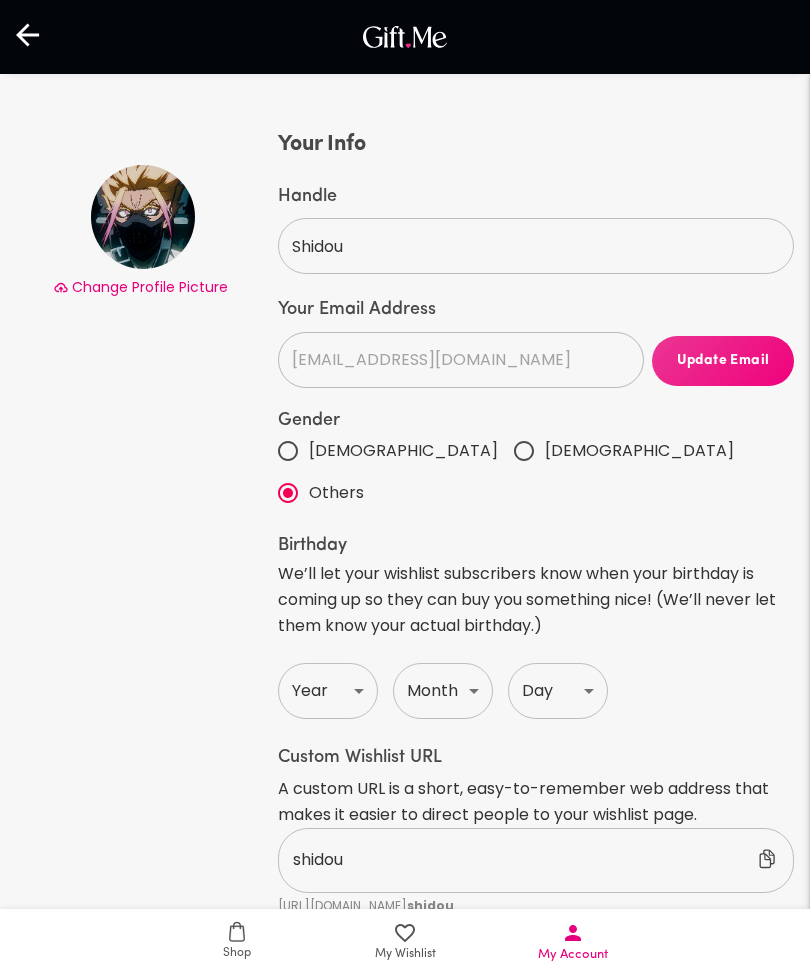
click at [503, 452] on input "Female" at bounding box center [524, 451] width 42 height 42
radio input "true"
